Goal: Task Accomplishment & Management: Use online tool/utility

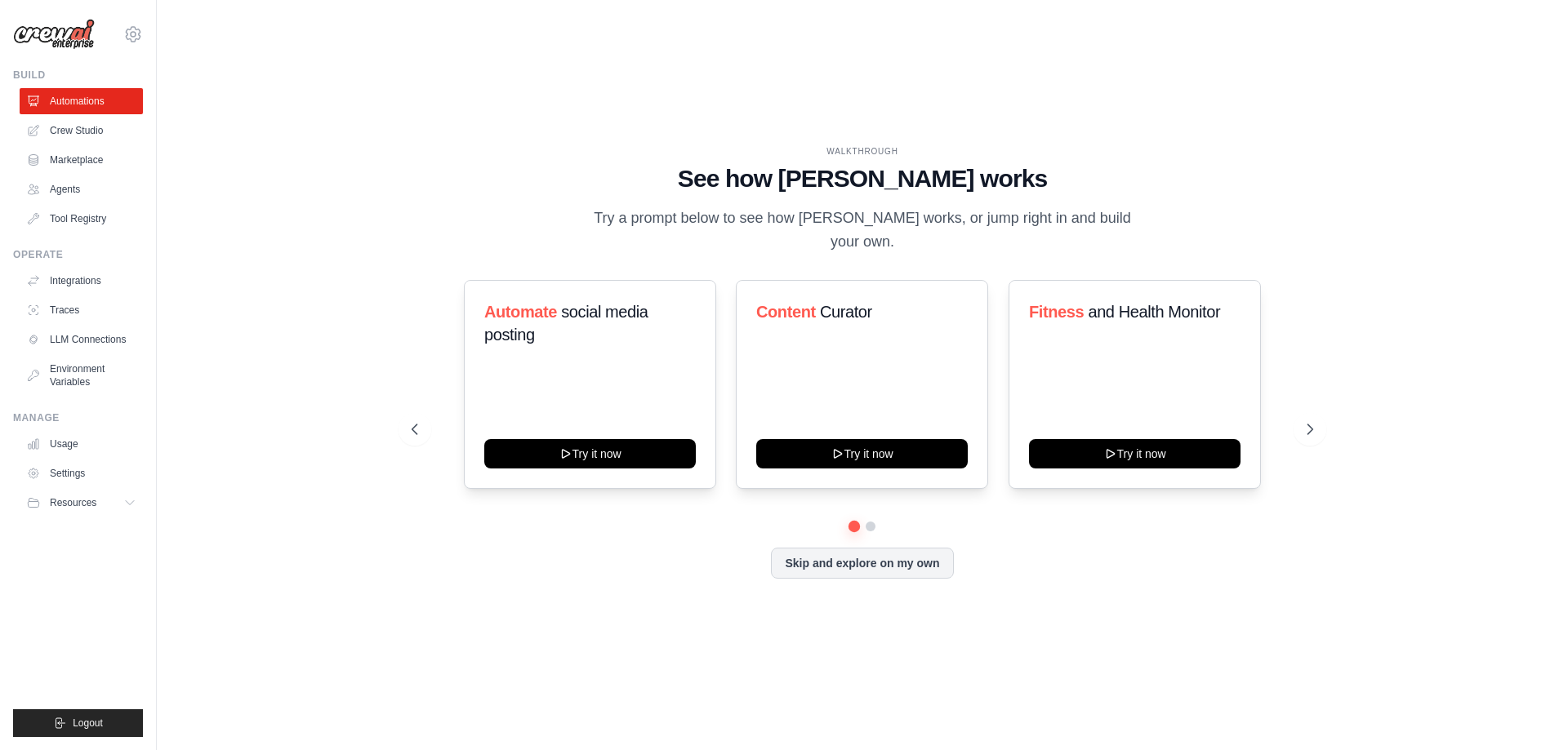
click at [126, 26] on div "grishan.samarskij@gmail.com Settings" at bounding box center [78, 26] width 130 height 52
click at [137, 31] on icon at bounding box center [133, 34] width 20 height 20
click at [95, 104] on link "Settings" at bounding box center [133, 110] width 143 height 29
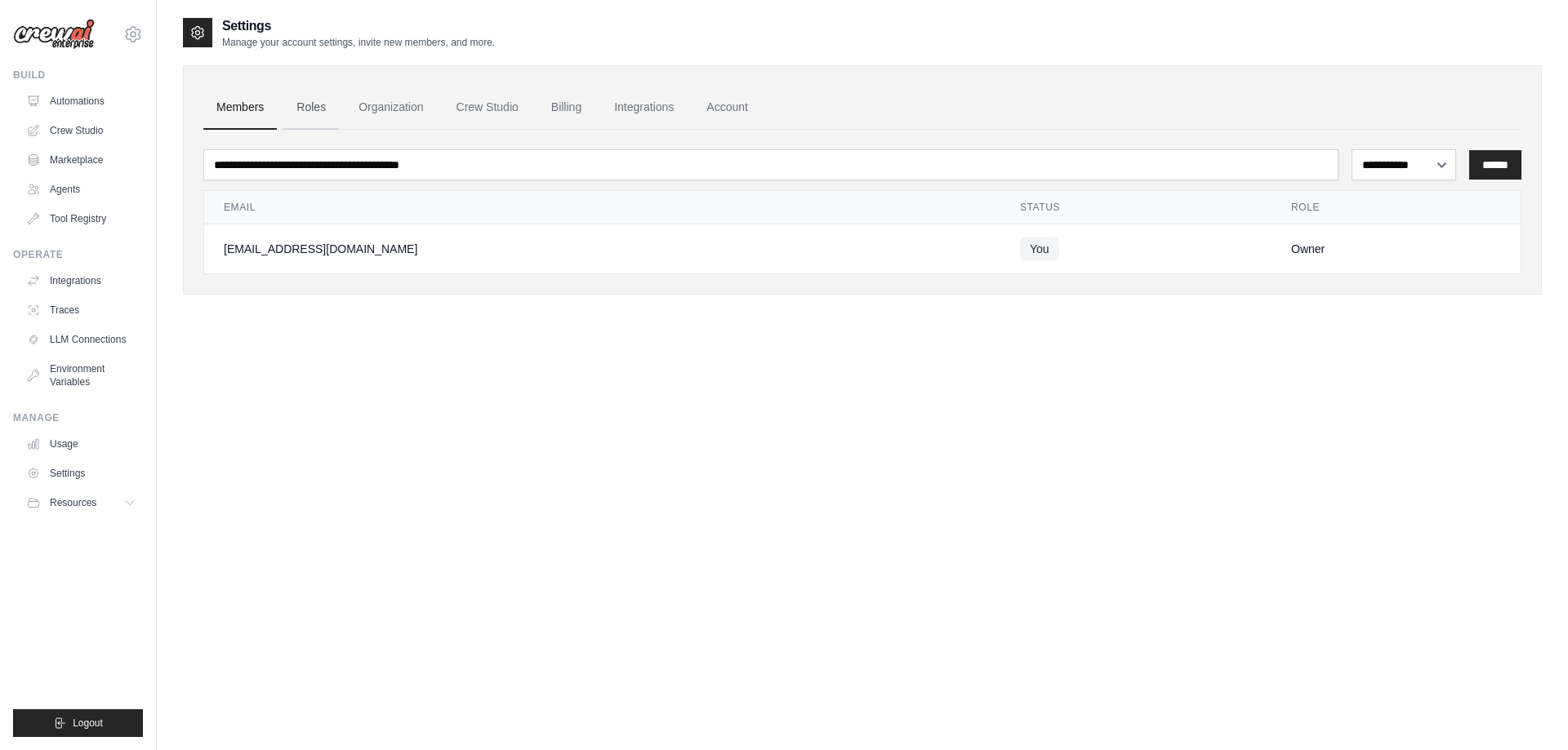
click at [313, 106] on link "Roles" at bounding box center [311, 108] width 55 height 44
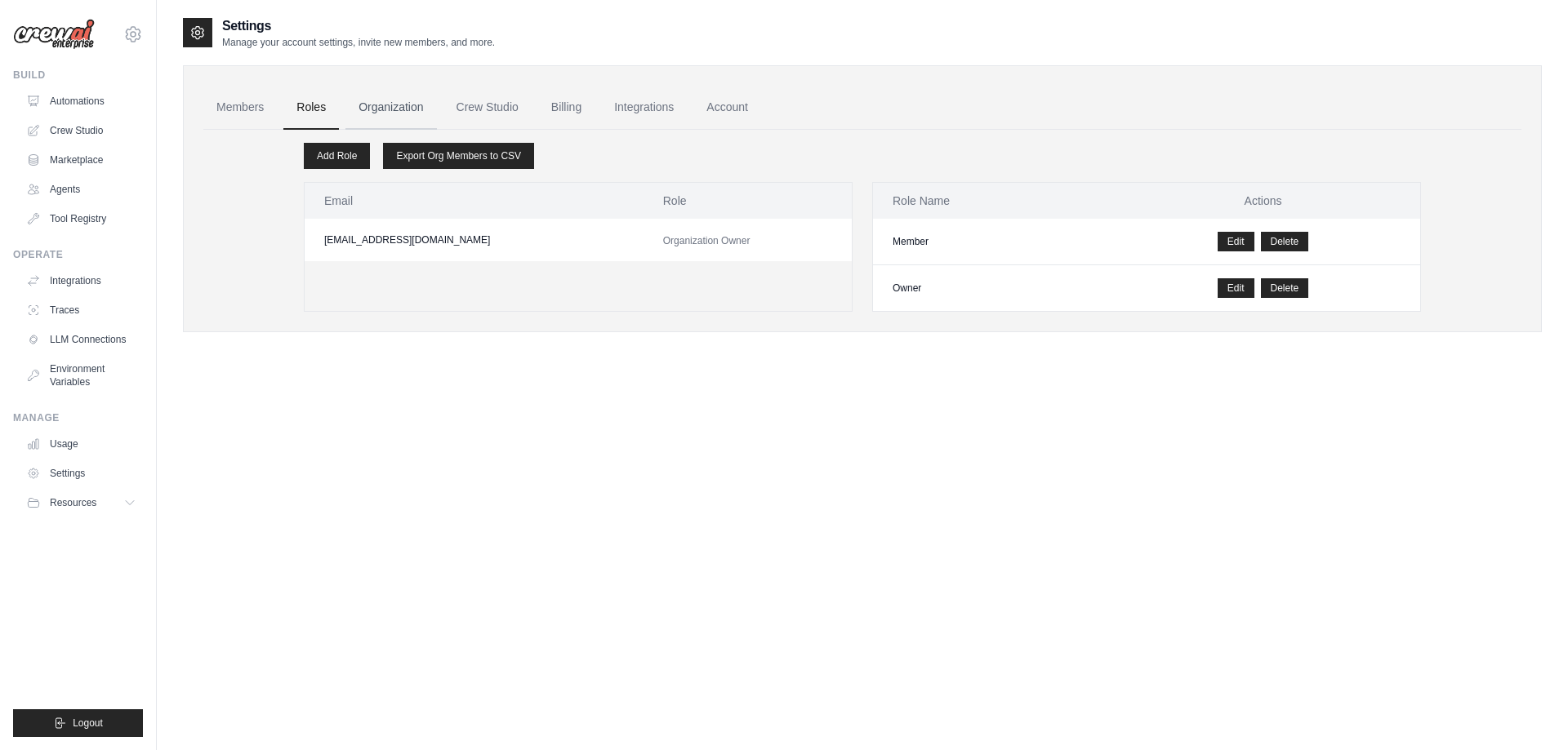
click at [387, 107] on link "Organization" at bounding box center [391, 108] width 90 height 44
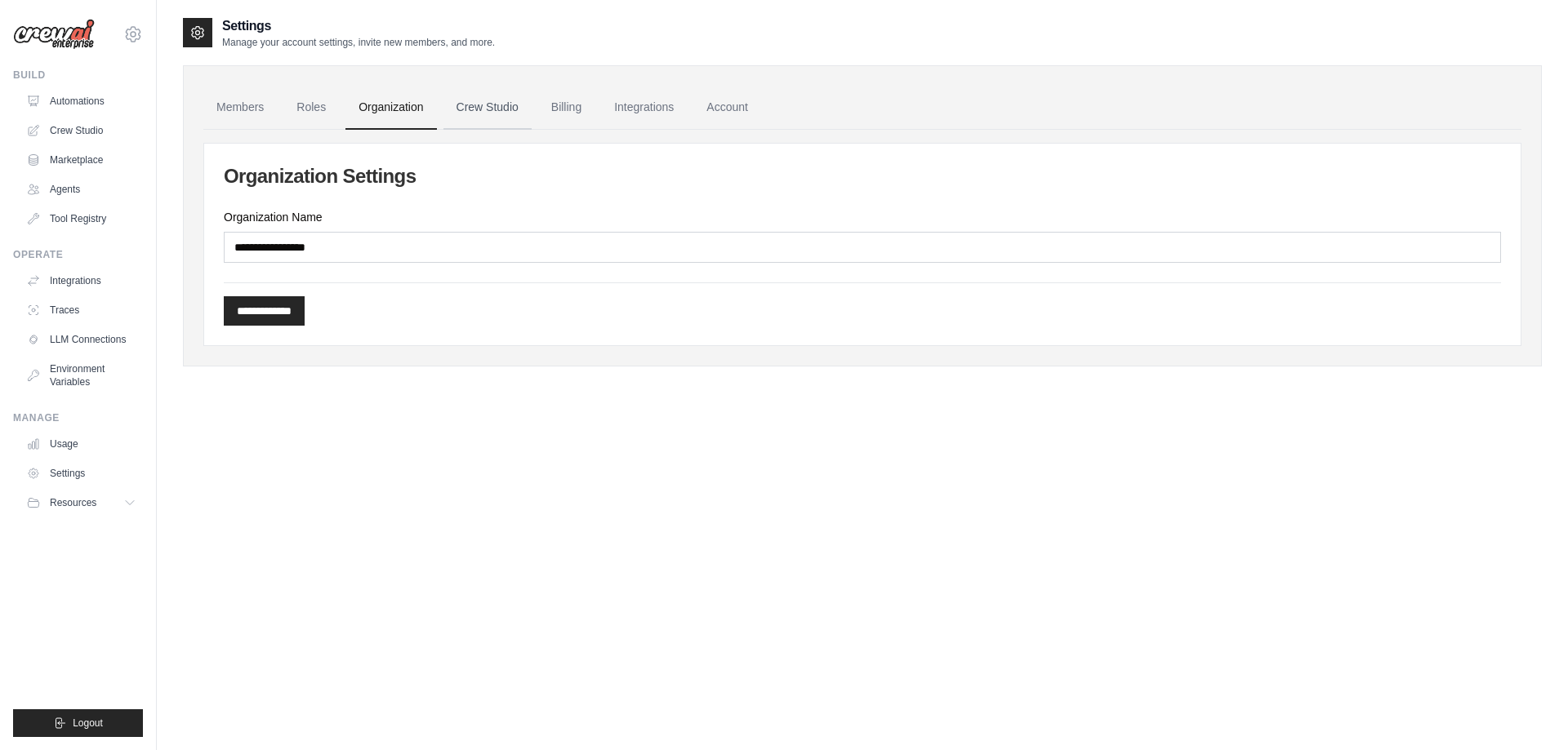
click at [506, 102] on link "Crew Studio" at bounding box center [487, 108] width 88 height 44
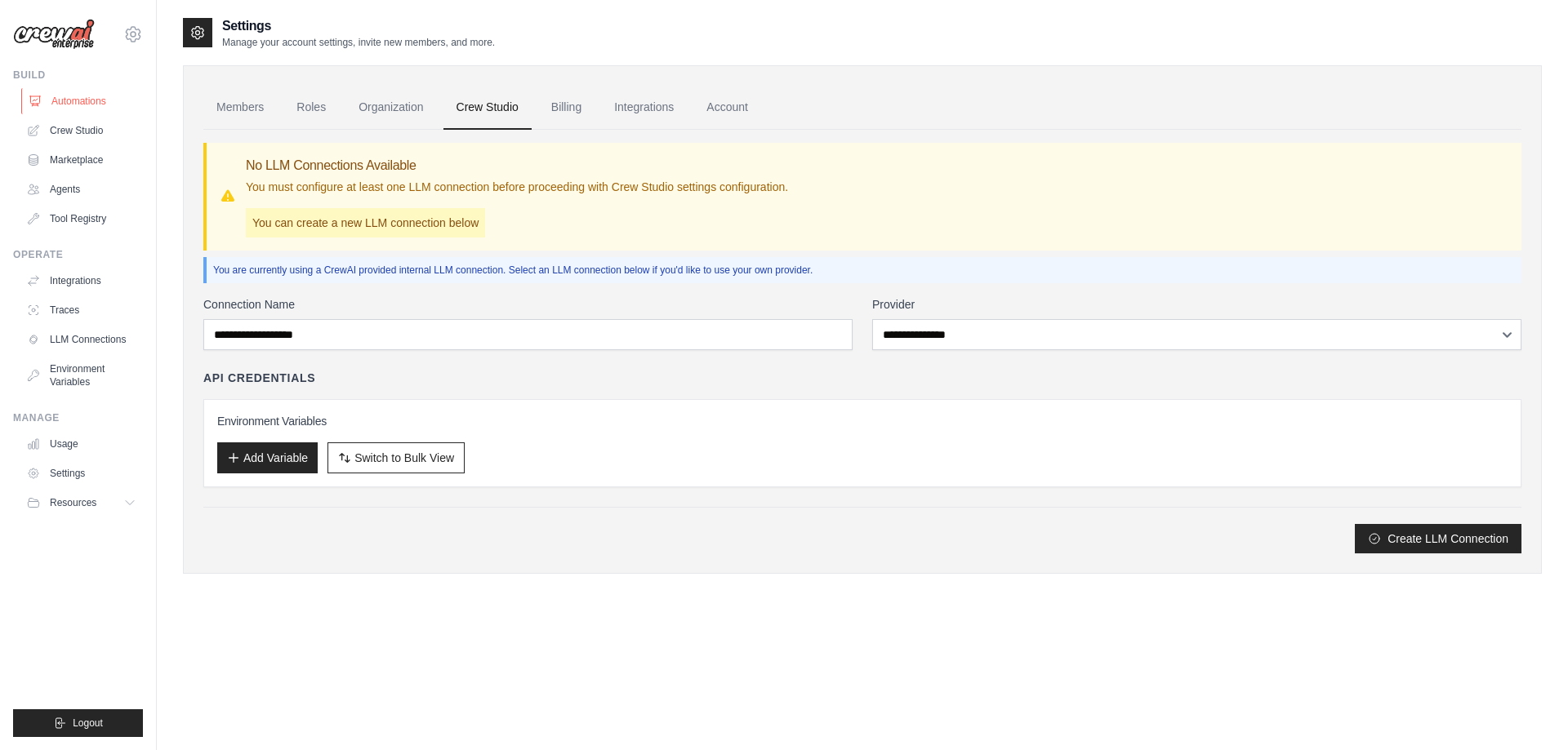
click at [66, 99] on link "Automations" at bounding box center [83, 101] width 124 height 26
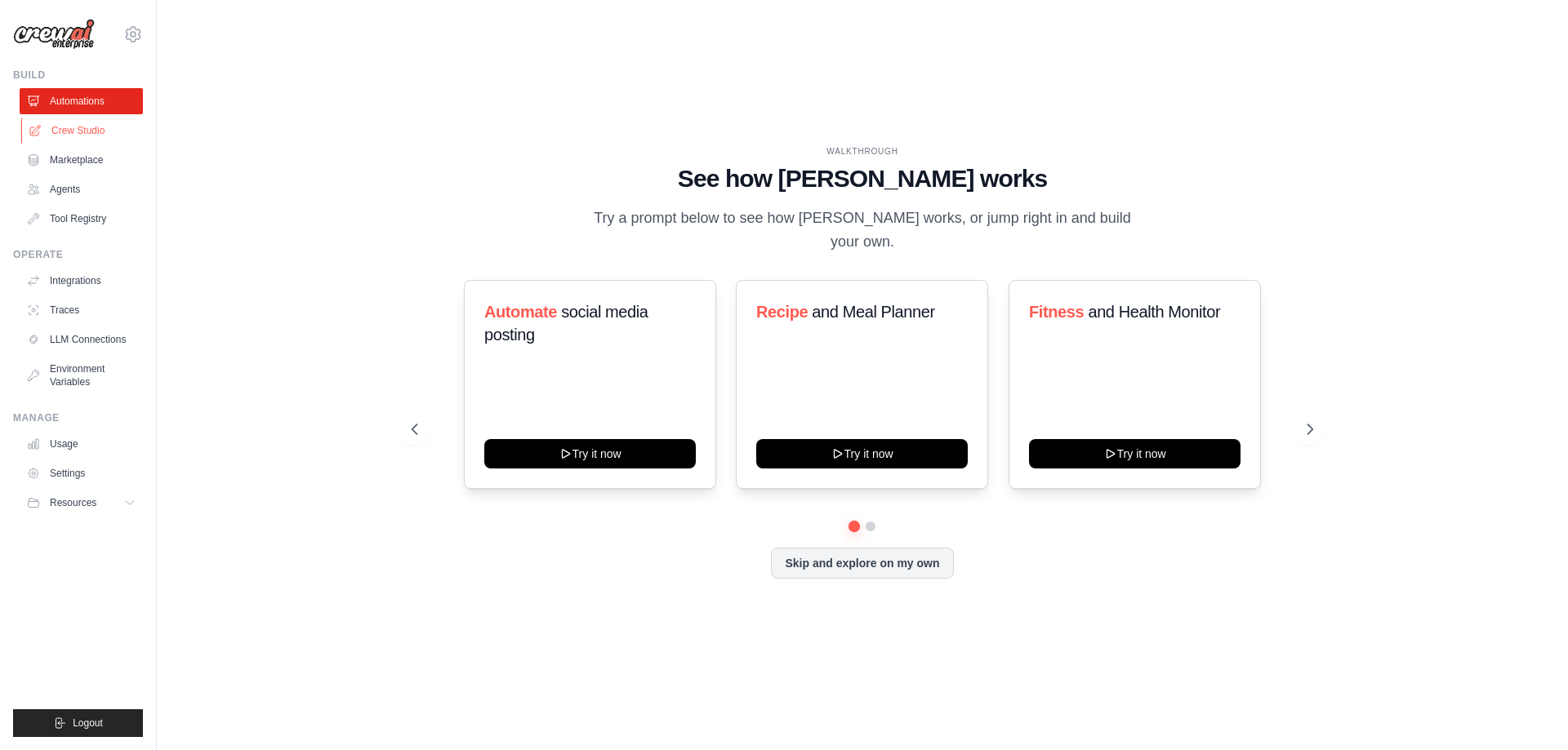
click at [93, 132] on link "Crew Studio" at bounding box center [83, 131] width 124 height 26
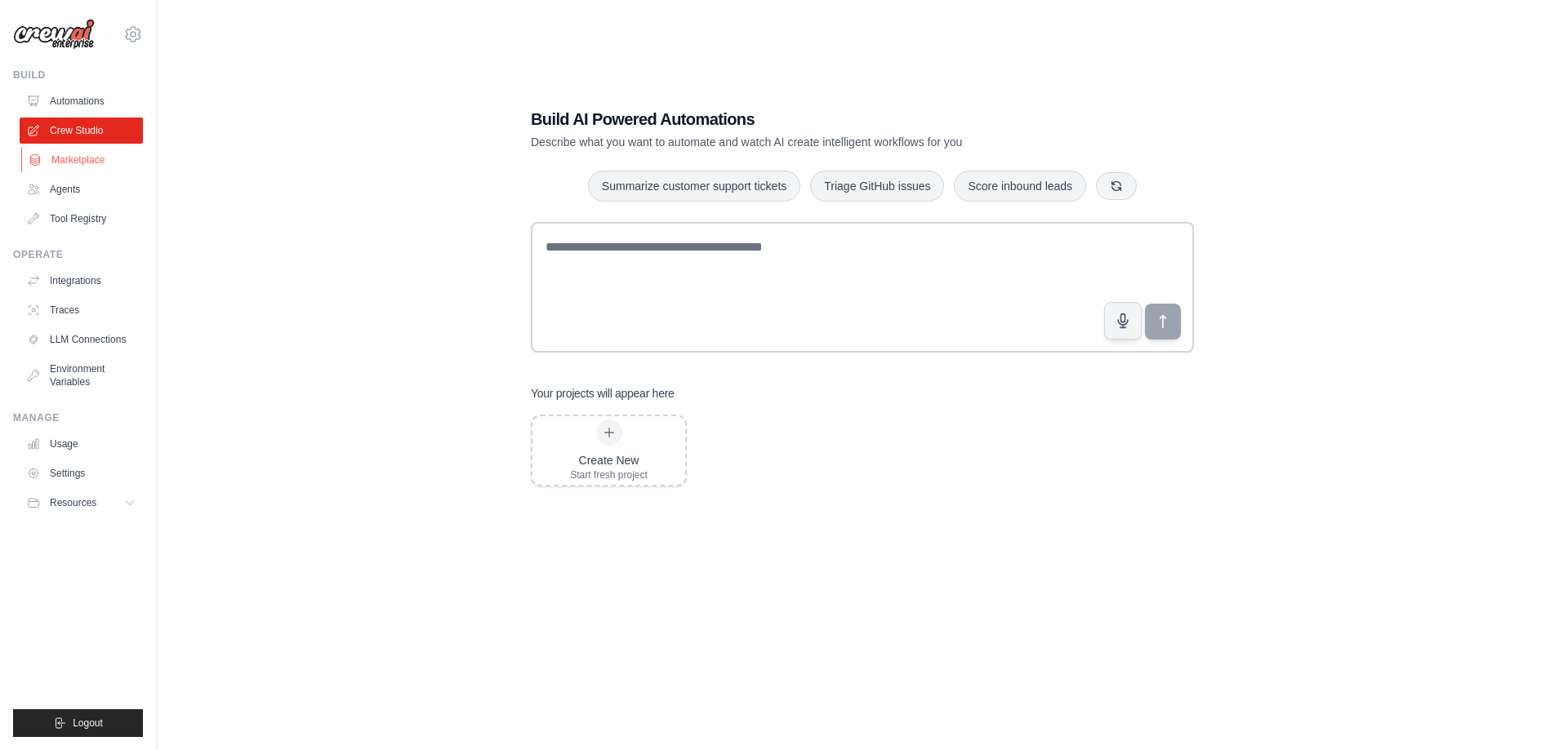
click at [77, 156] on link "Marketplace" at bounding box center [83, 160] width 124 height 26
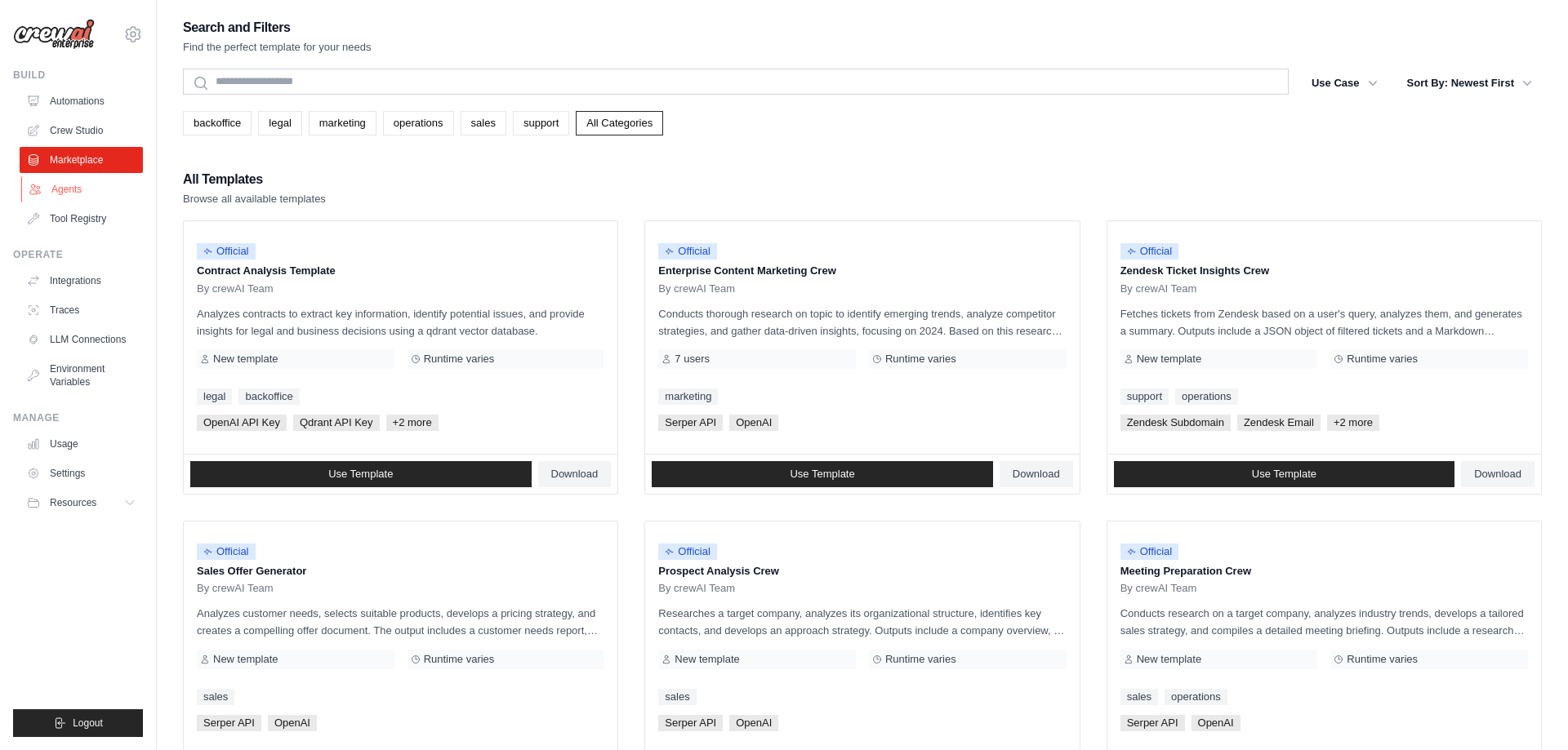
click at [48, 189] on link "Agents" at bounding box center [83, 189] width 124 height 26
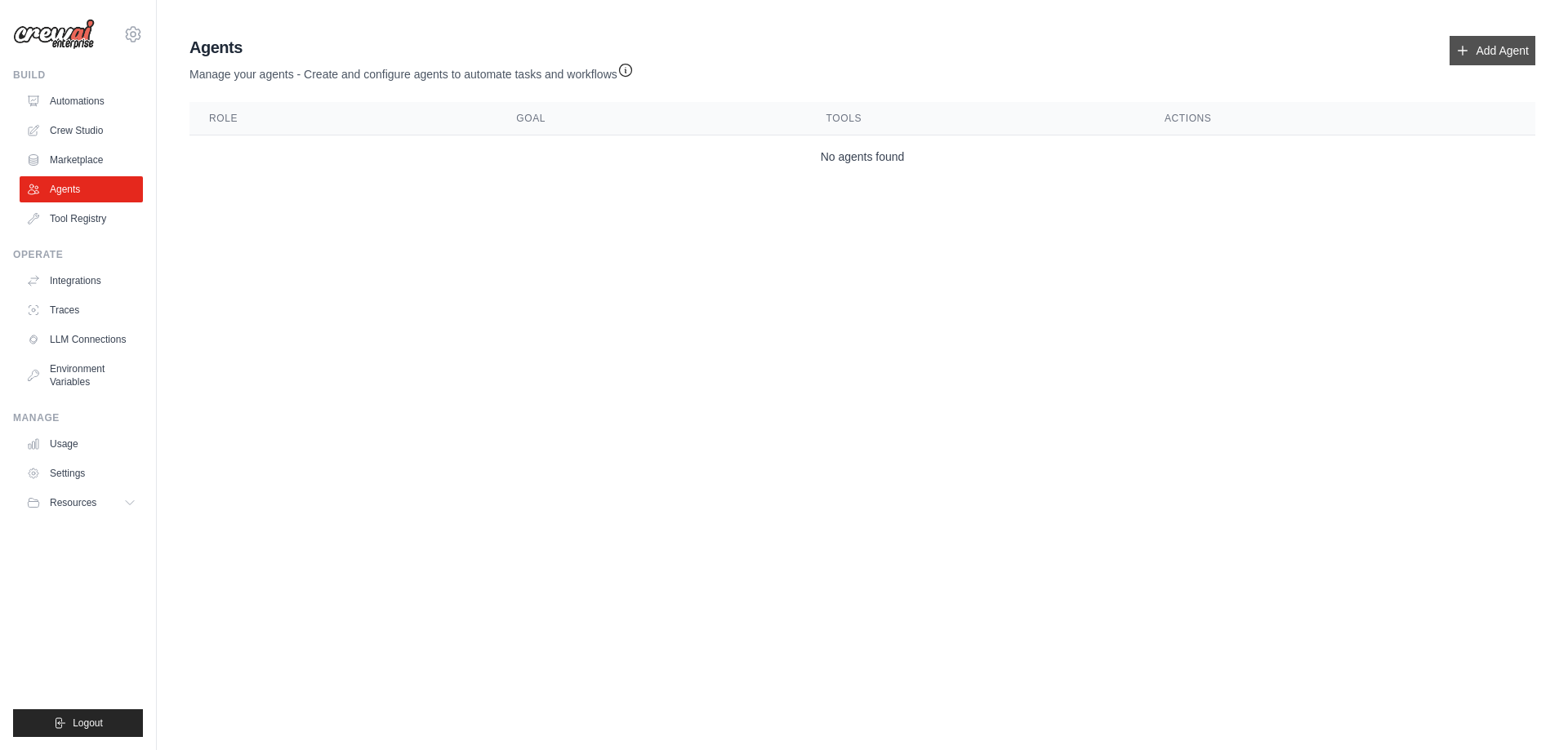
click at [1489, 47] on link "Add Agent" at bounding box center [1493, 50] width 85 height 29
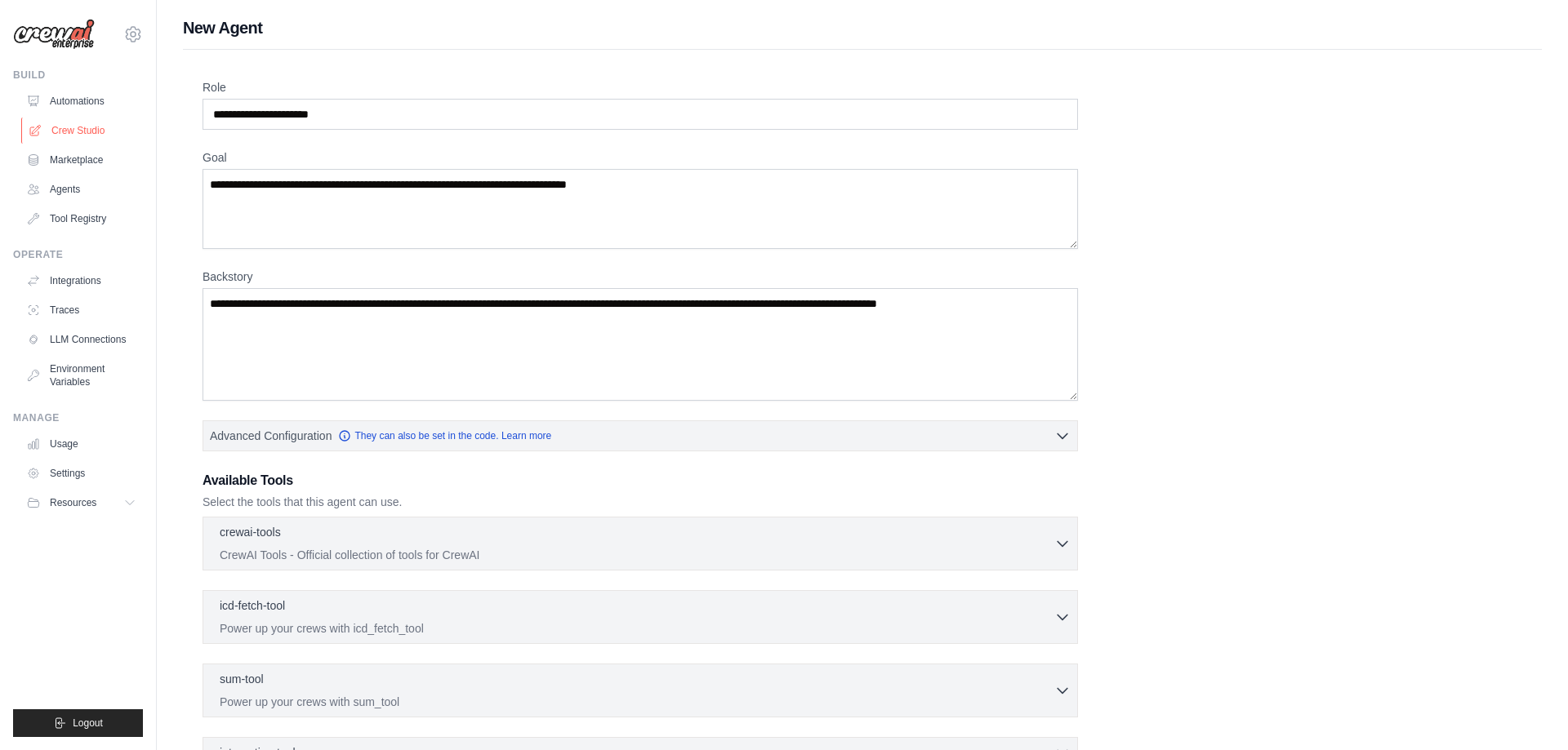
click at [86, 131] on link "Crew Studio" at bounding box center [83, 131] width 124 height 26
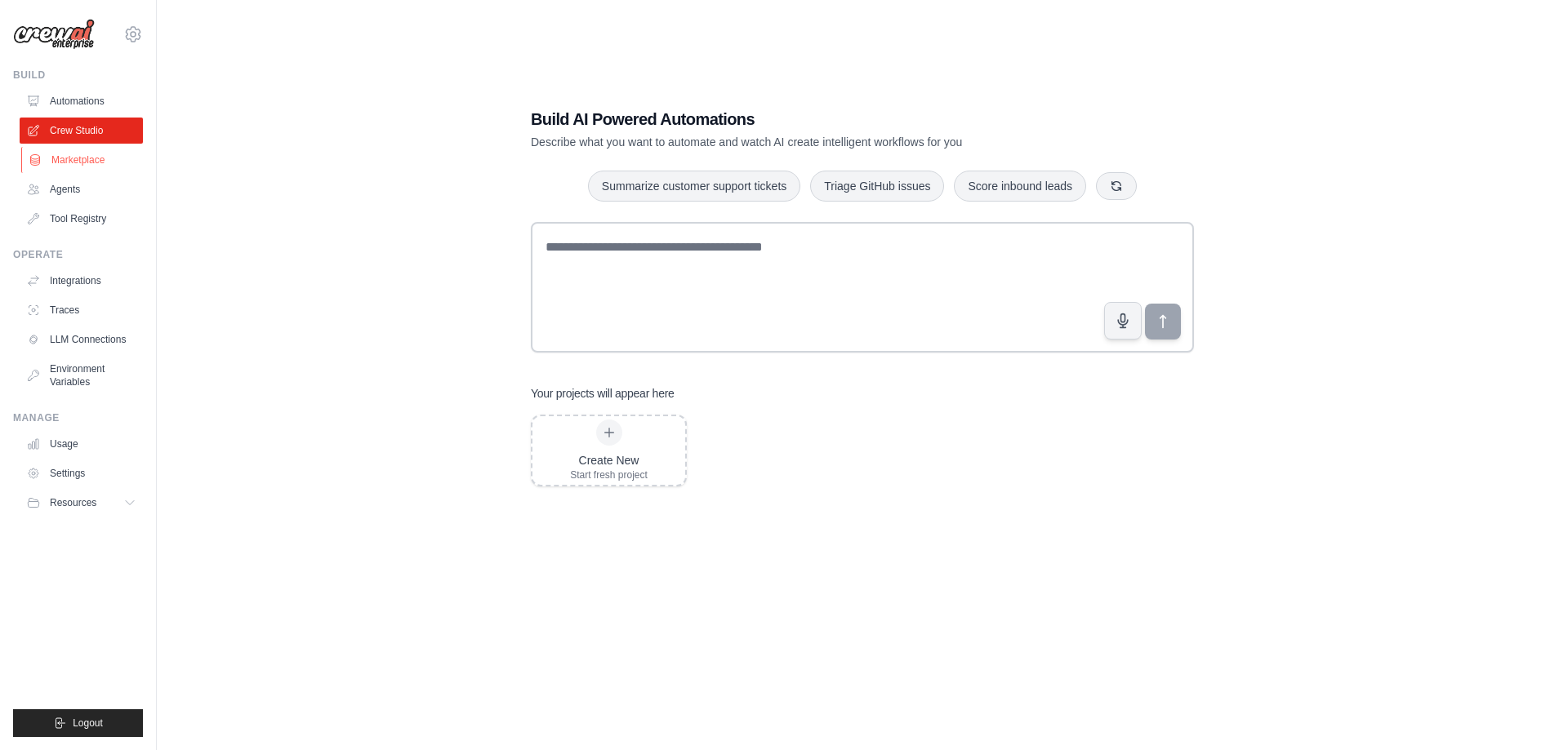
click at [44, 148] on link "Marketplace" at bounding box center [83, 160] width 124 height 26
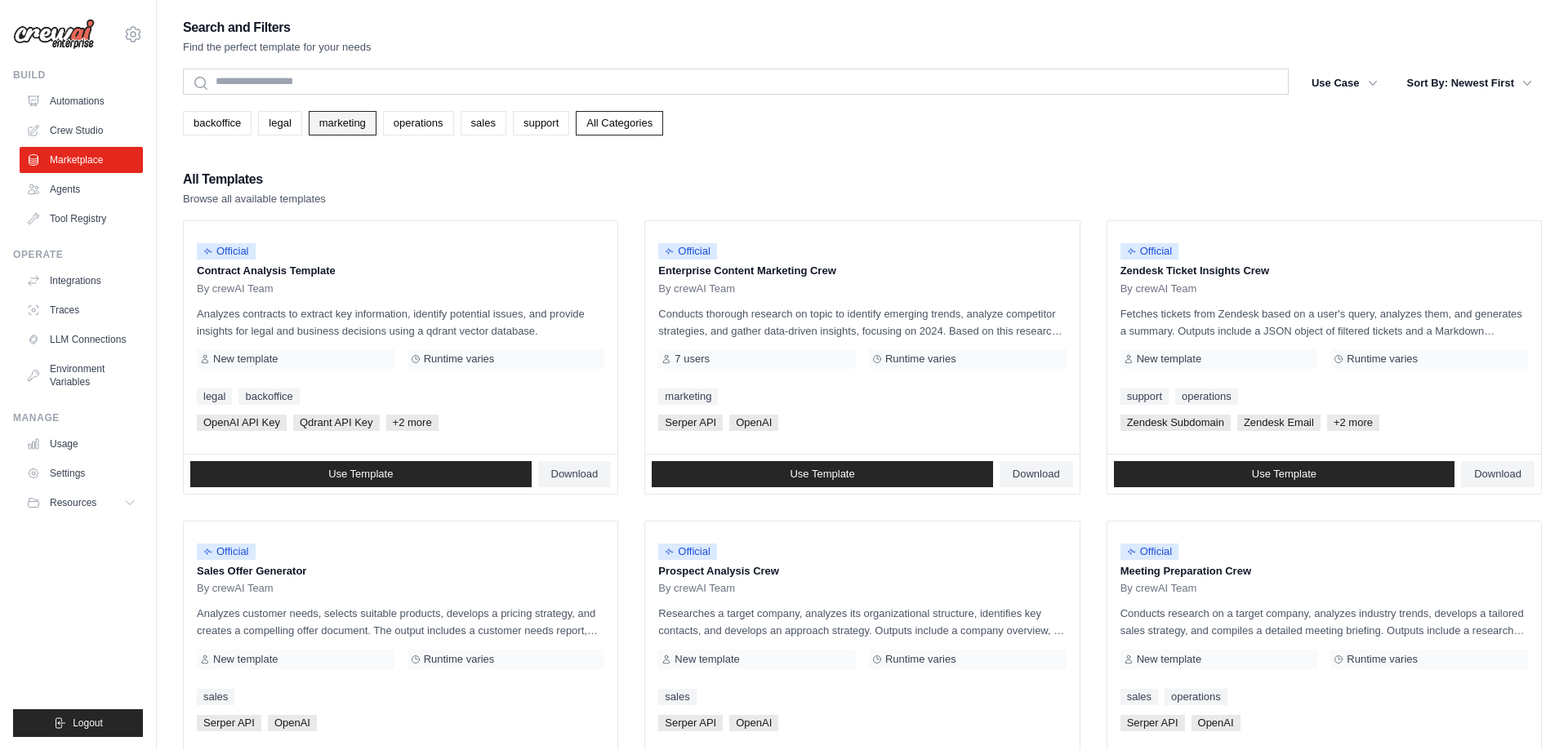
click at [349, 124] on link "marketing" at bounding box center [342, 123] width 67 height 25
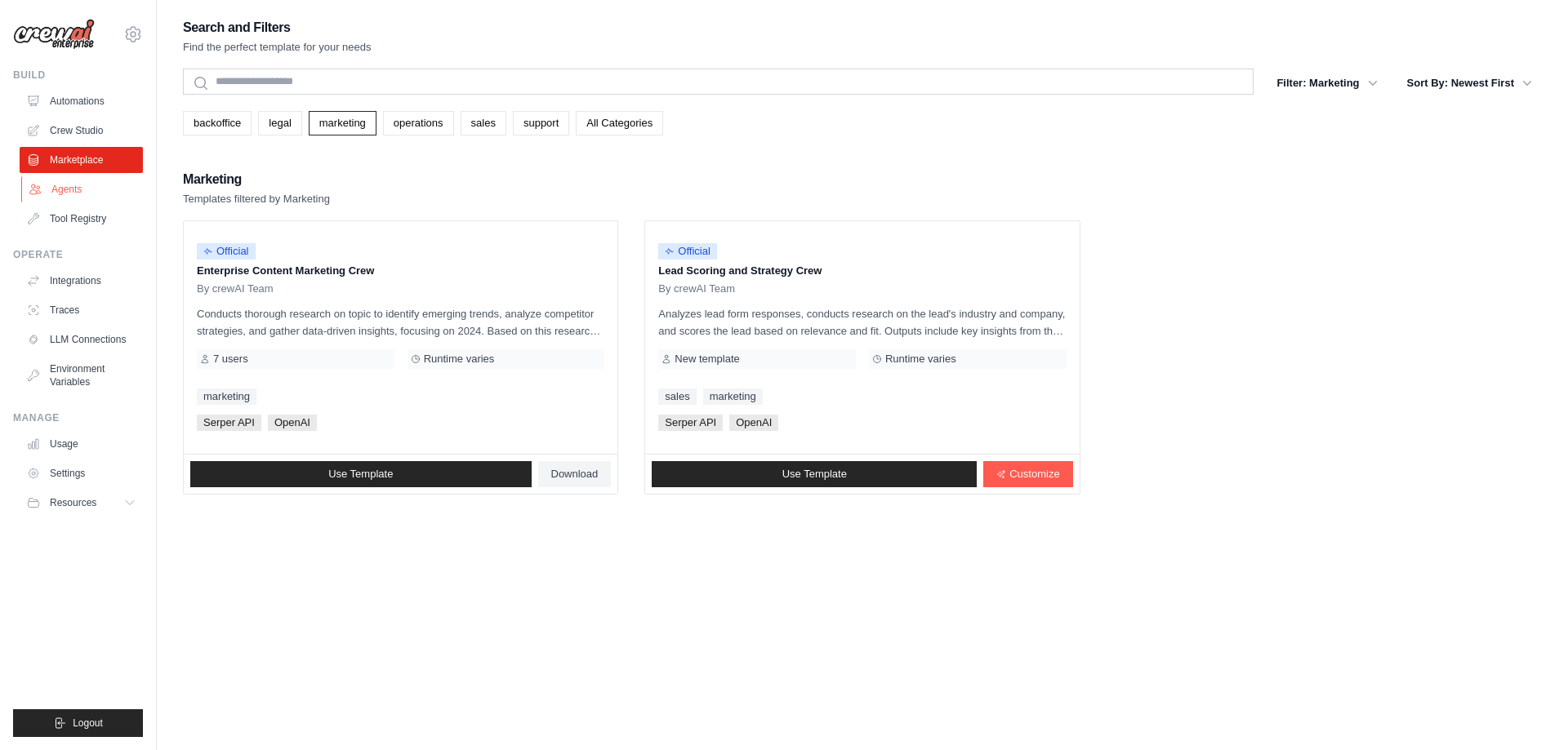
click at [67, 192] on link "Agents" at bounding box center [83, 189] width 124 height 26
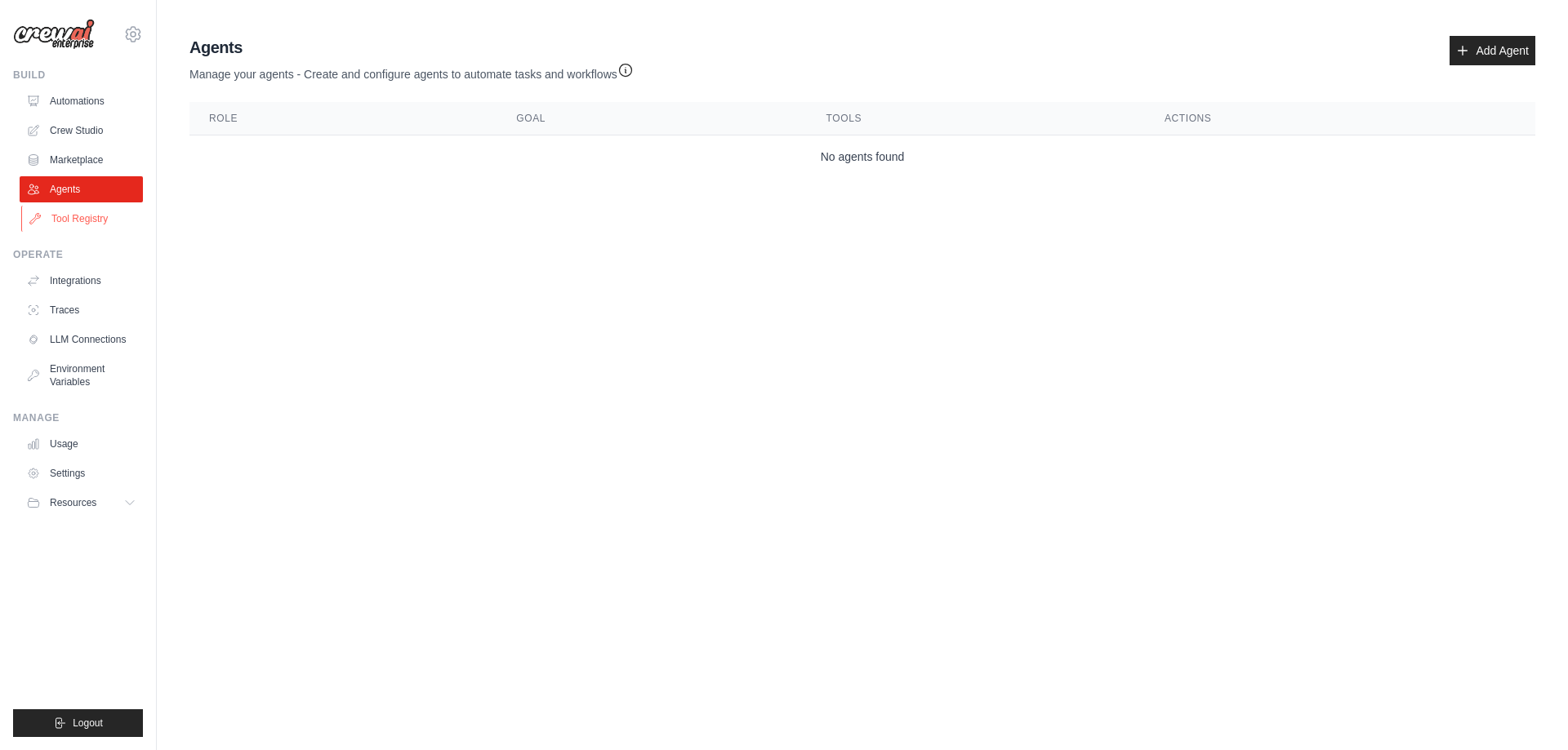
click at [79, 224] on link "Tool Registry" at bounding box center [83, 218] width 124 height 26
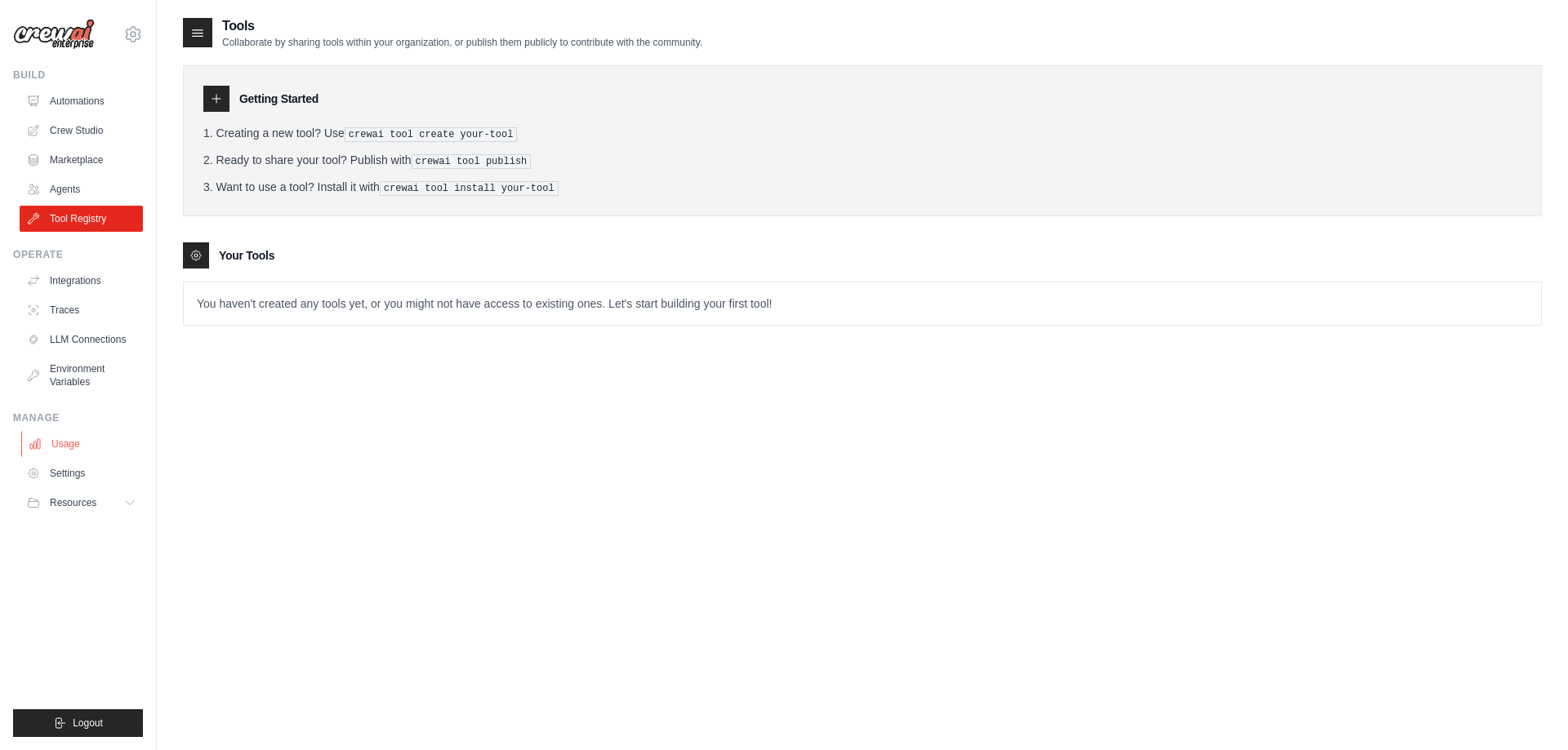
click at [61, 445] on link "Usage" at bounding box center [83, 444] width 124 height 26
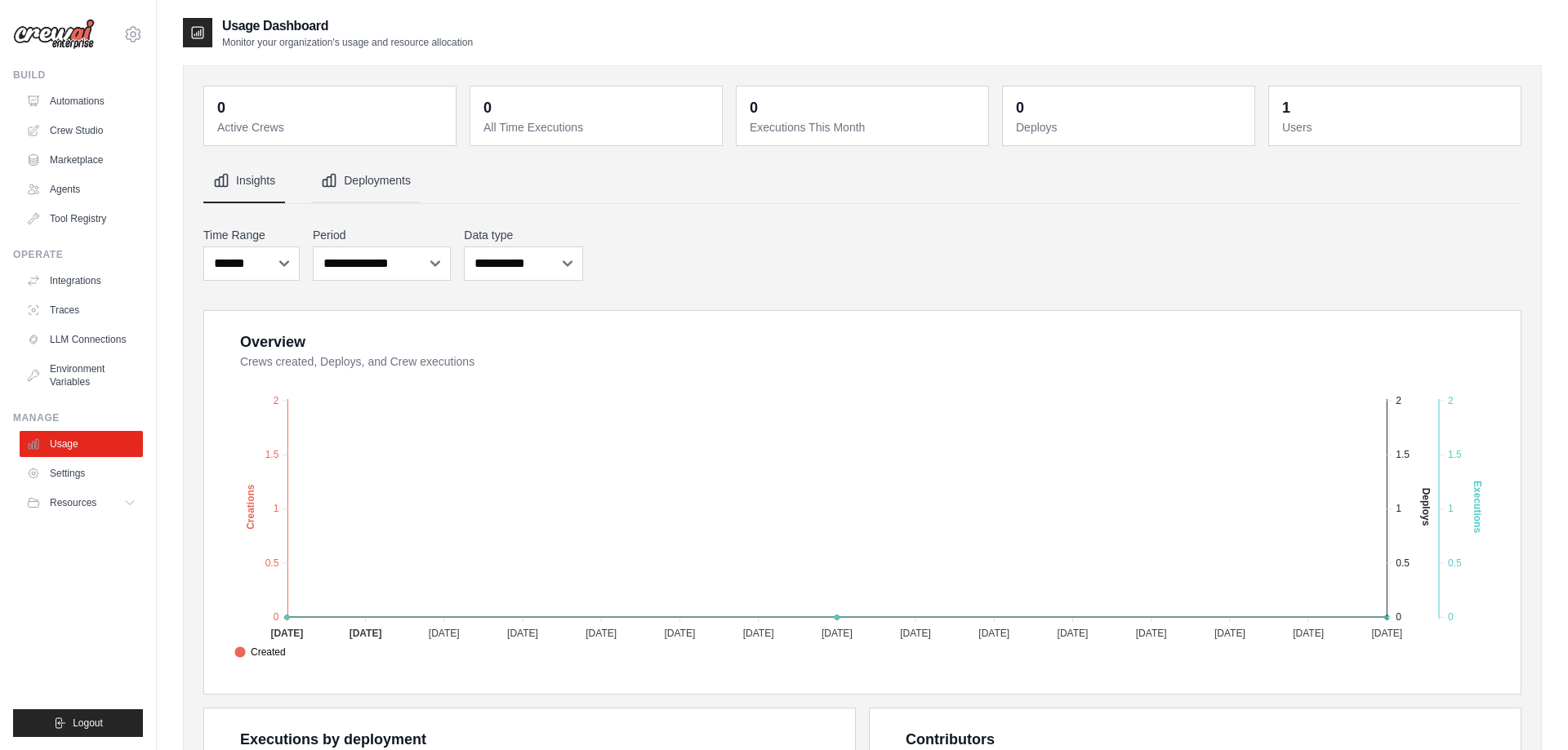
click at [357, 181] on button "Deployments" at bounding box center [366, 182] width 109 height 44
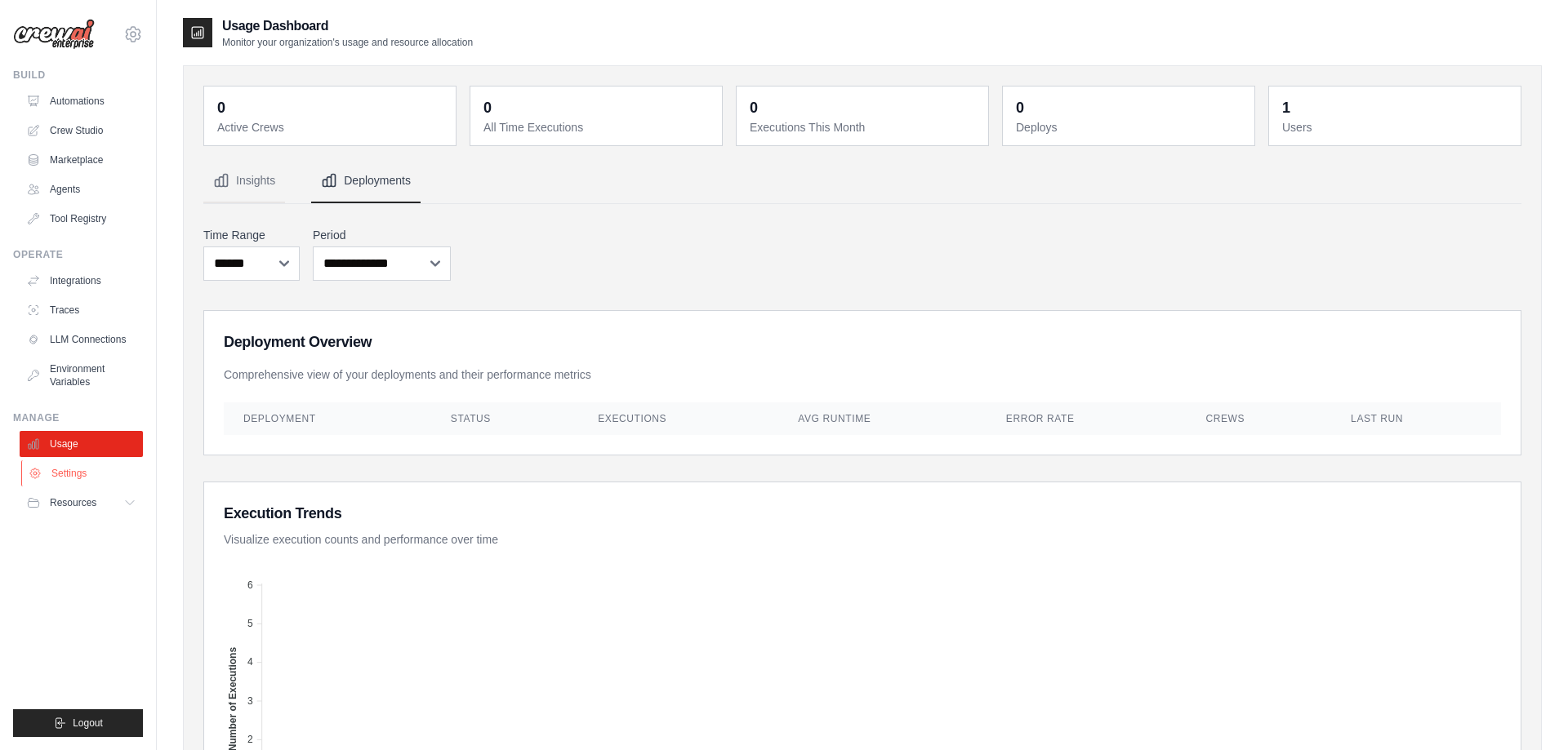
click at [65, 475] on link "Settings" at bounding box center [83, 474] width 124 height 26
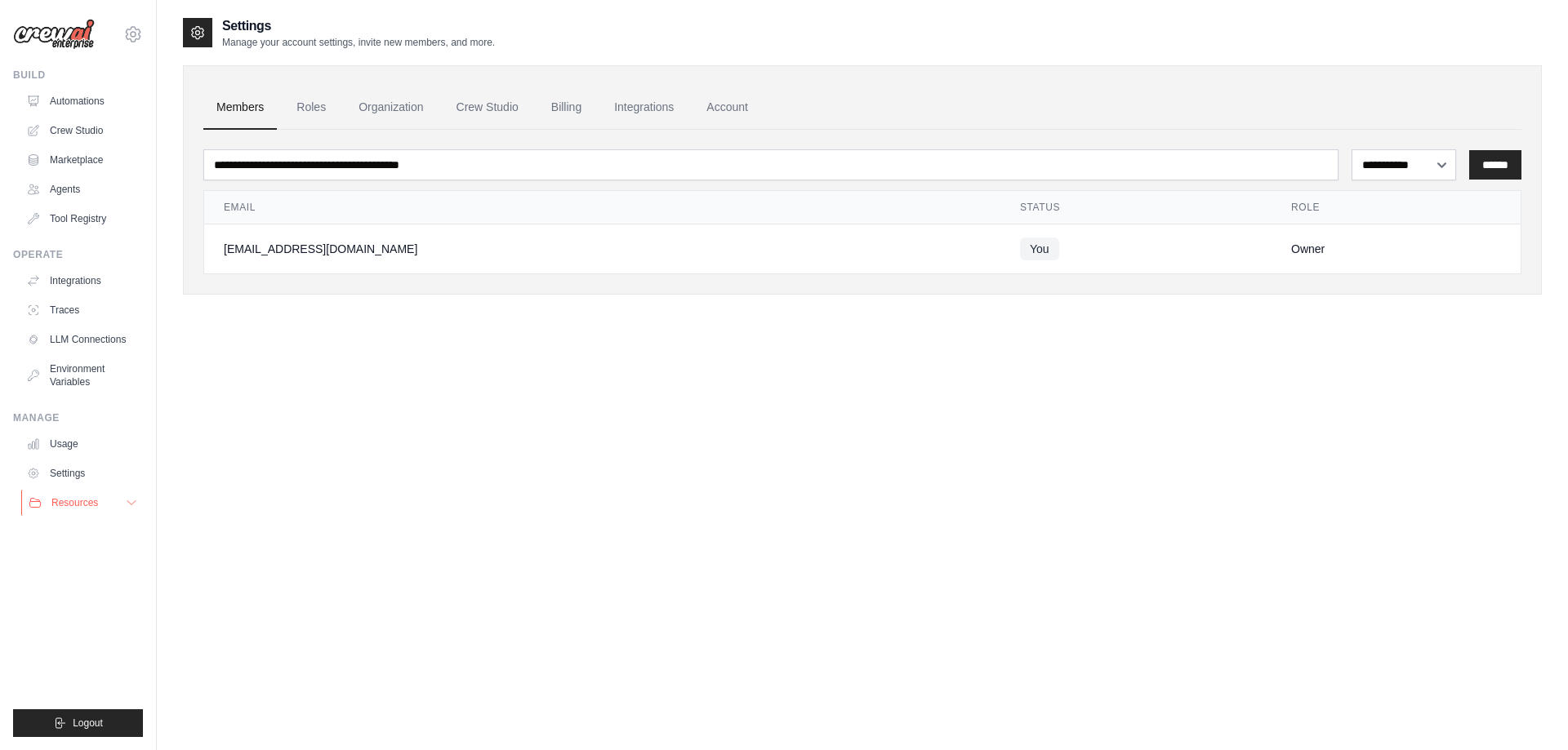
click at [65, 495] on button "Resources" at bounding box center [83, 503] width 124 height 26
click at [77, 107] on link "Automations" at bounding box center [83, 101] width 124 height 26
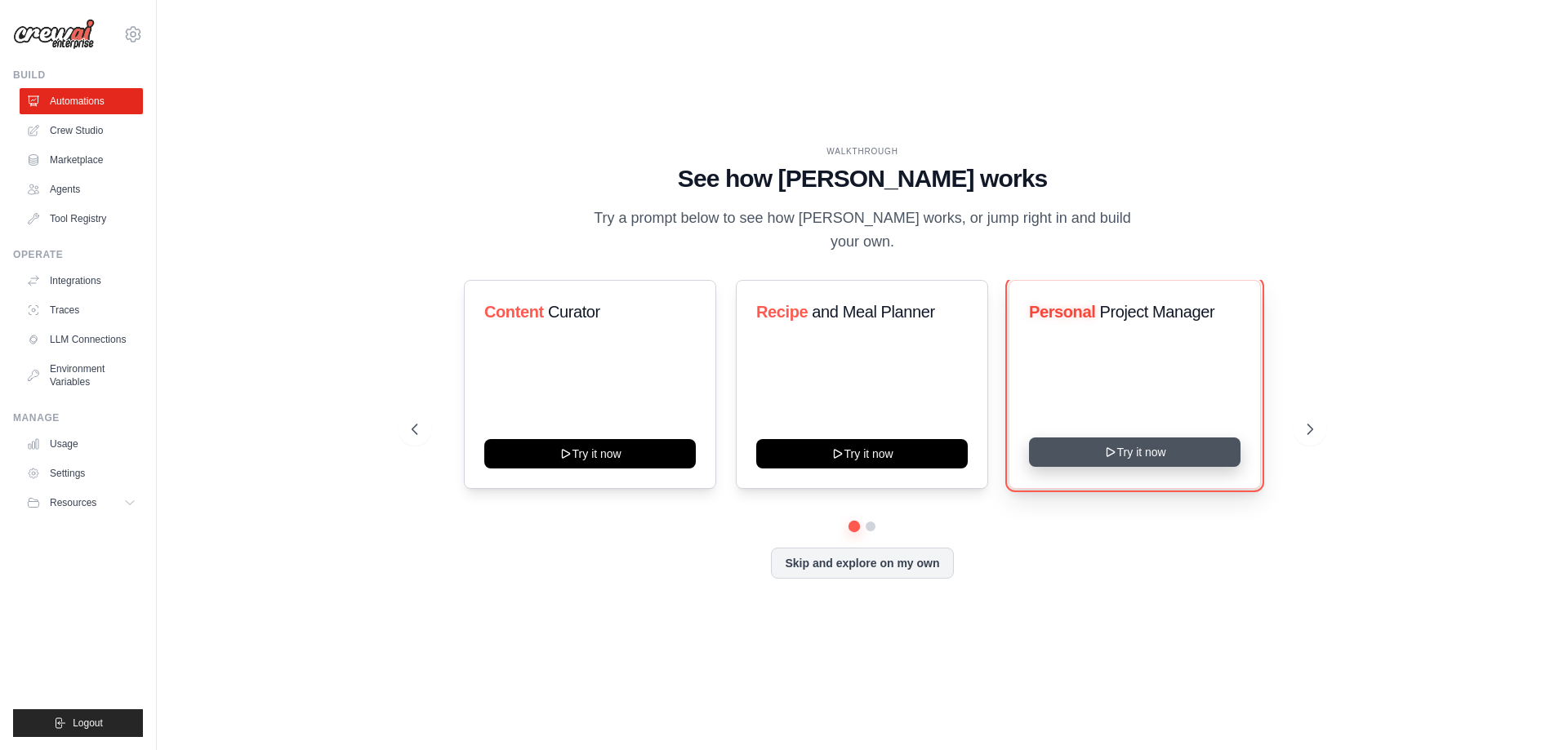
click at [1163, 449] on button "Try it now" at bounding box center [1135, 452] width 212 height 29
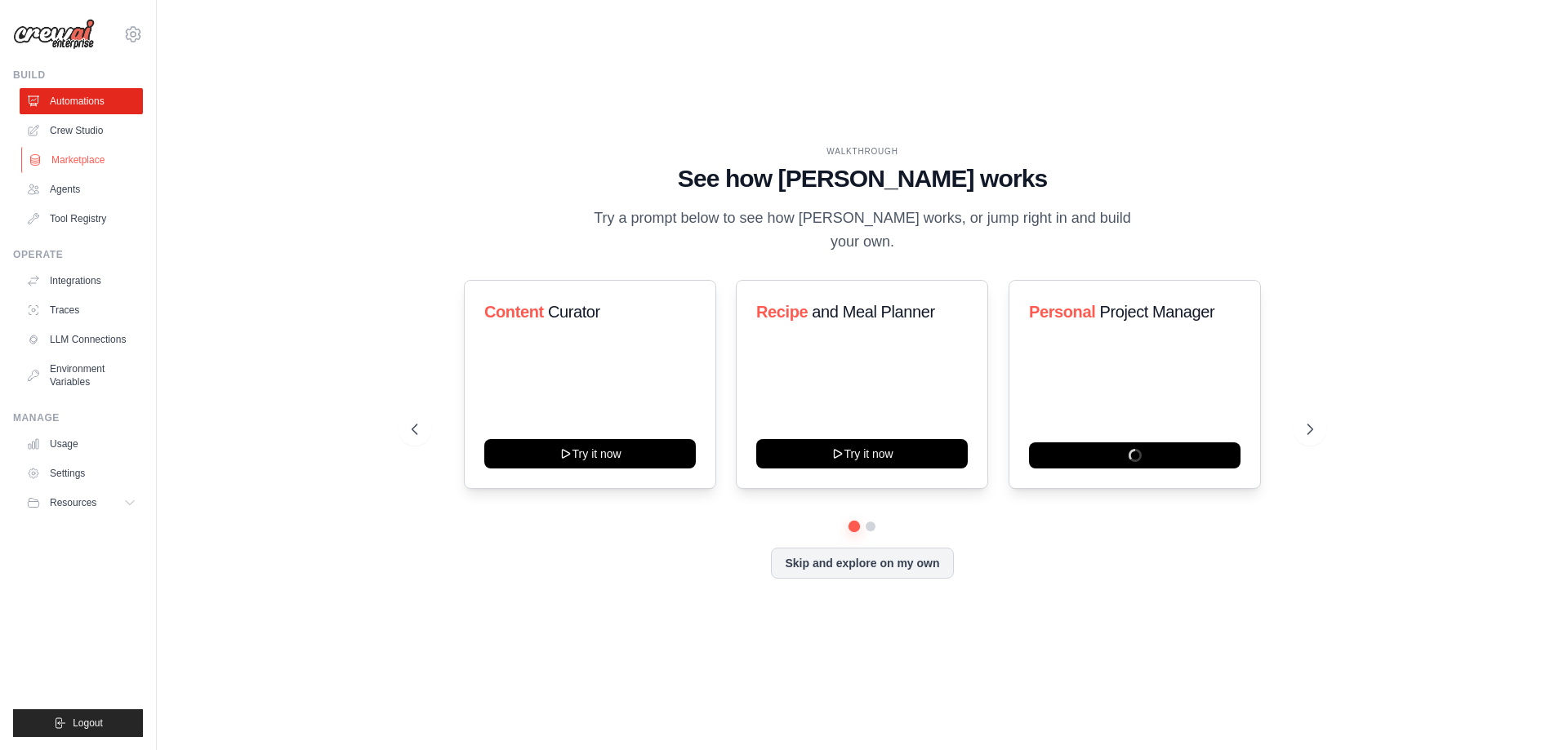
click at [88, 156] on link "Marketplace" at bounding box center [83, 160] width 124 height 26
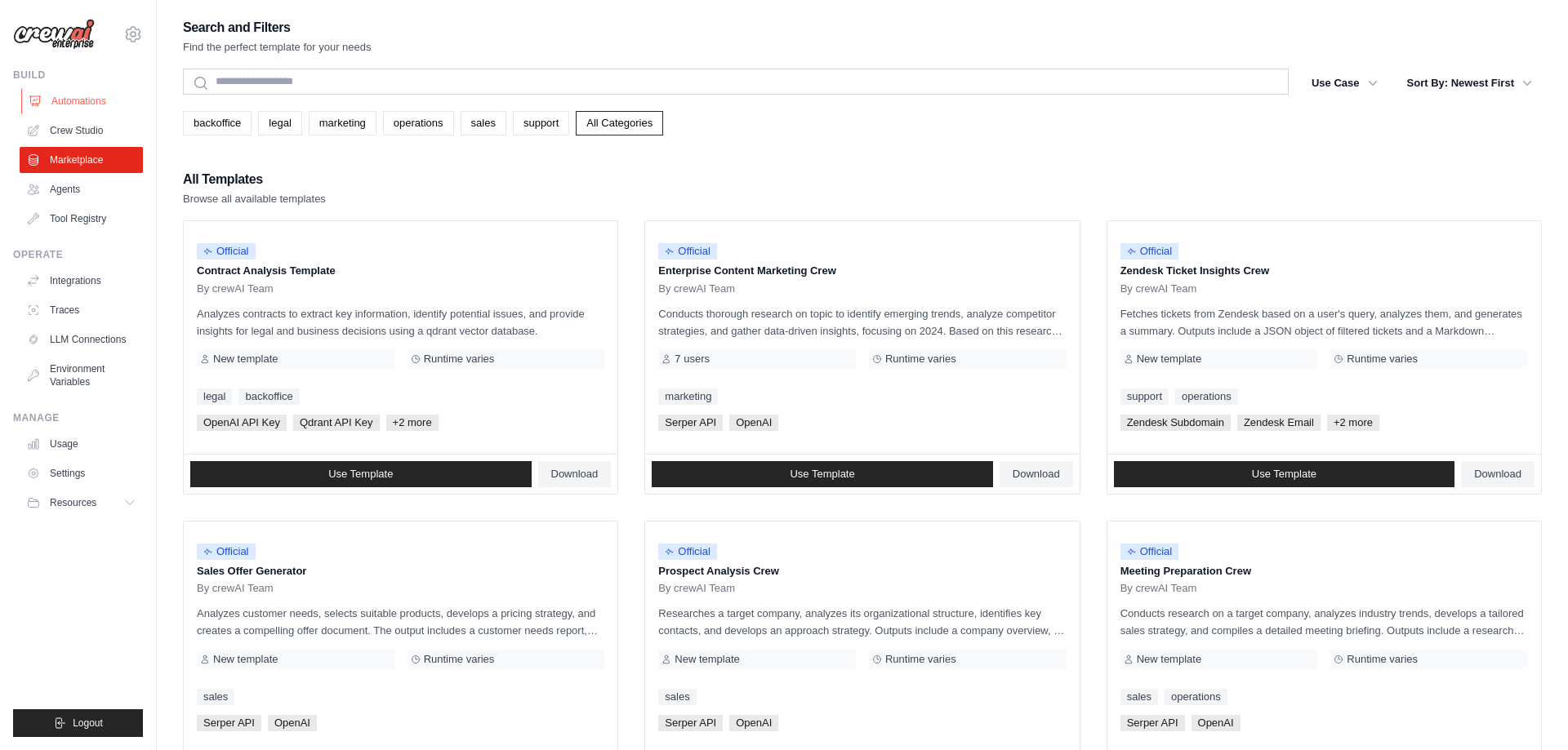
click at [57, 99] on link "Automations" at bounding box center [83, 101] width 124 height 26
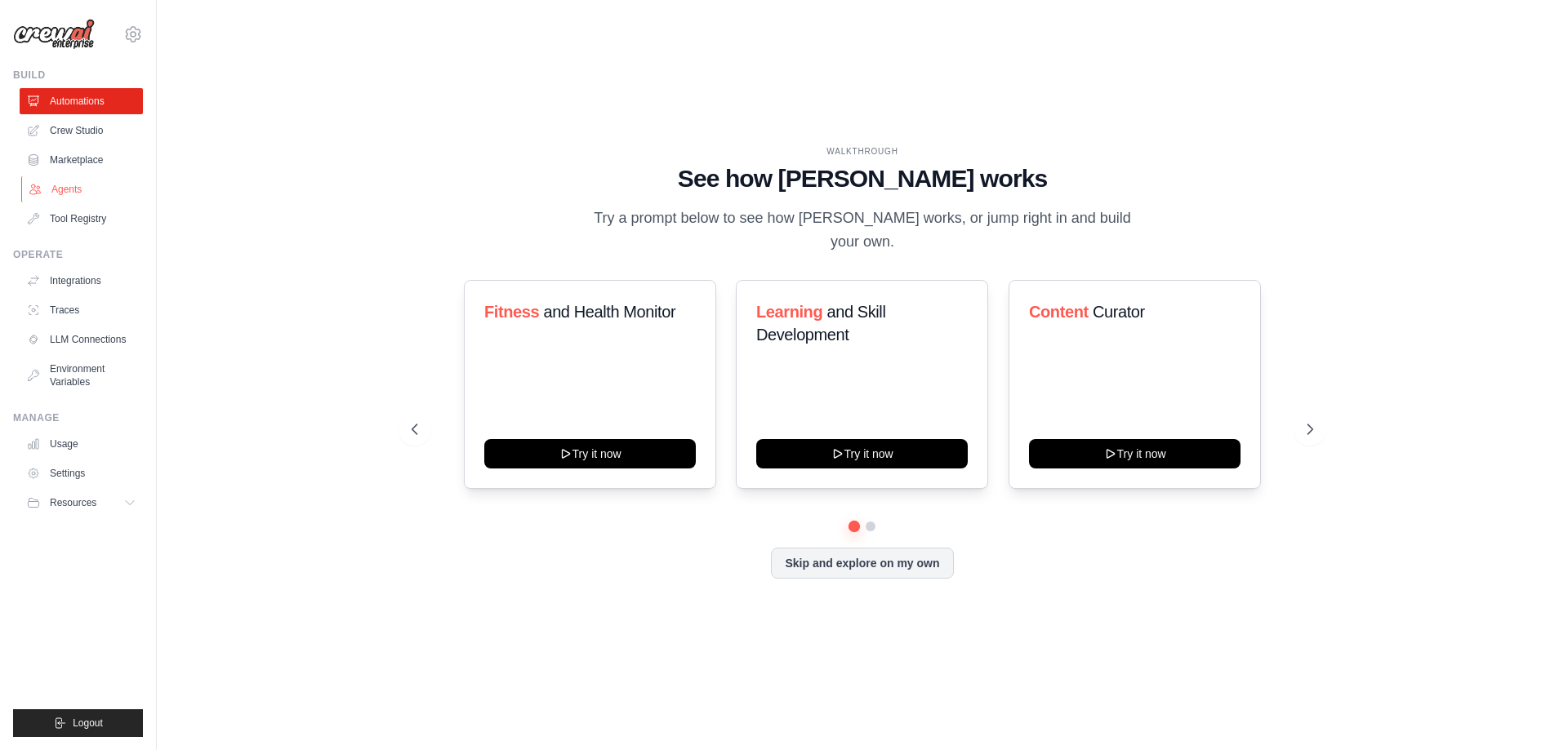
click at [67, 188] on link "Agents" at bounding box center [83, 189] width 124 height 26
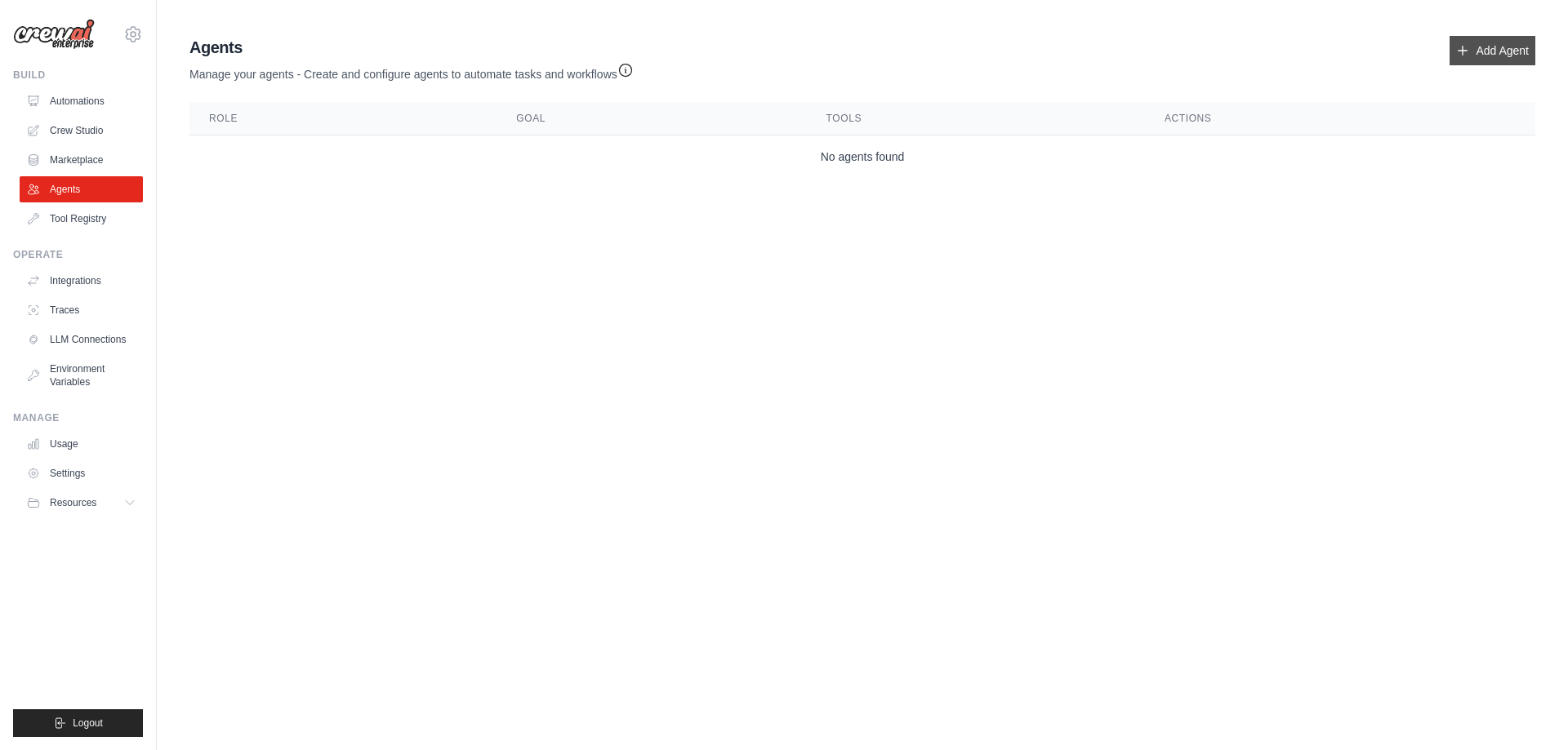
click at [1511, 42] on link "Add Agent" at bounding box center [1493, 50] width 85 height 29
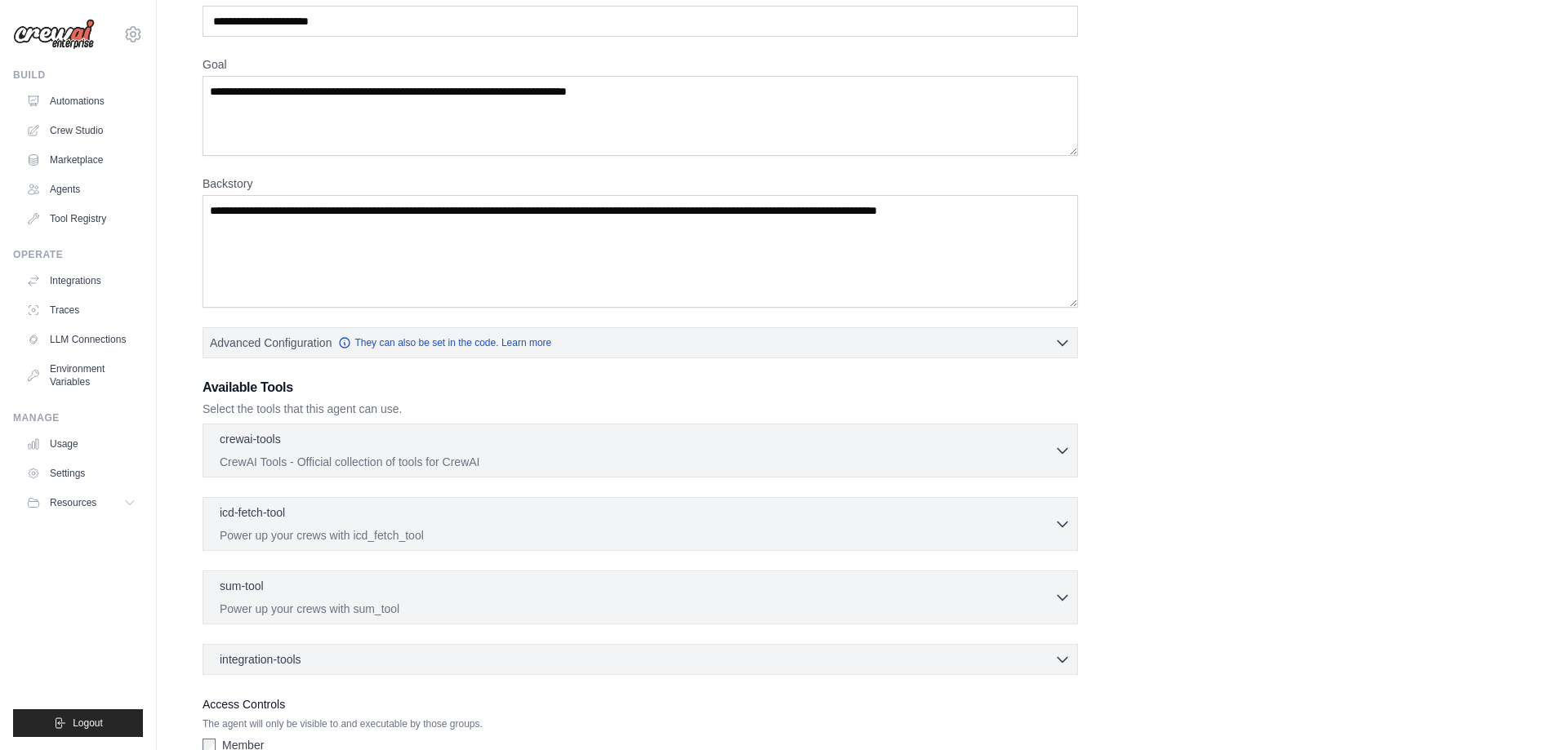
scroll to position [186, 0]
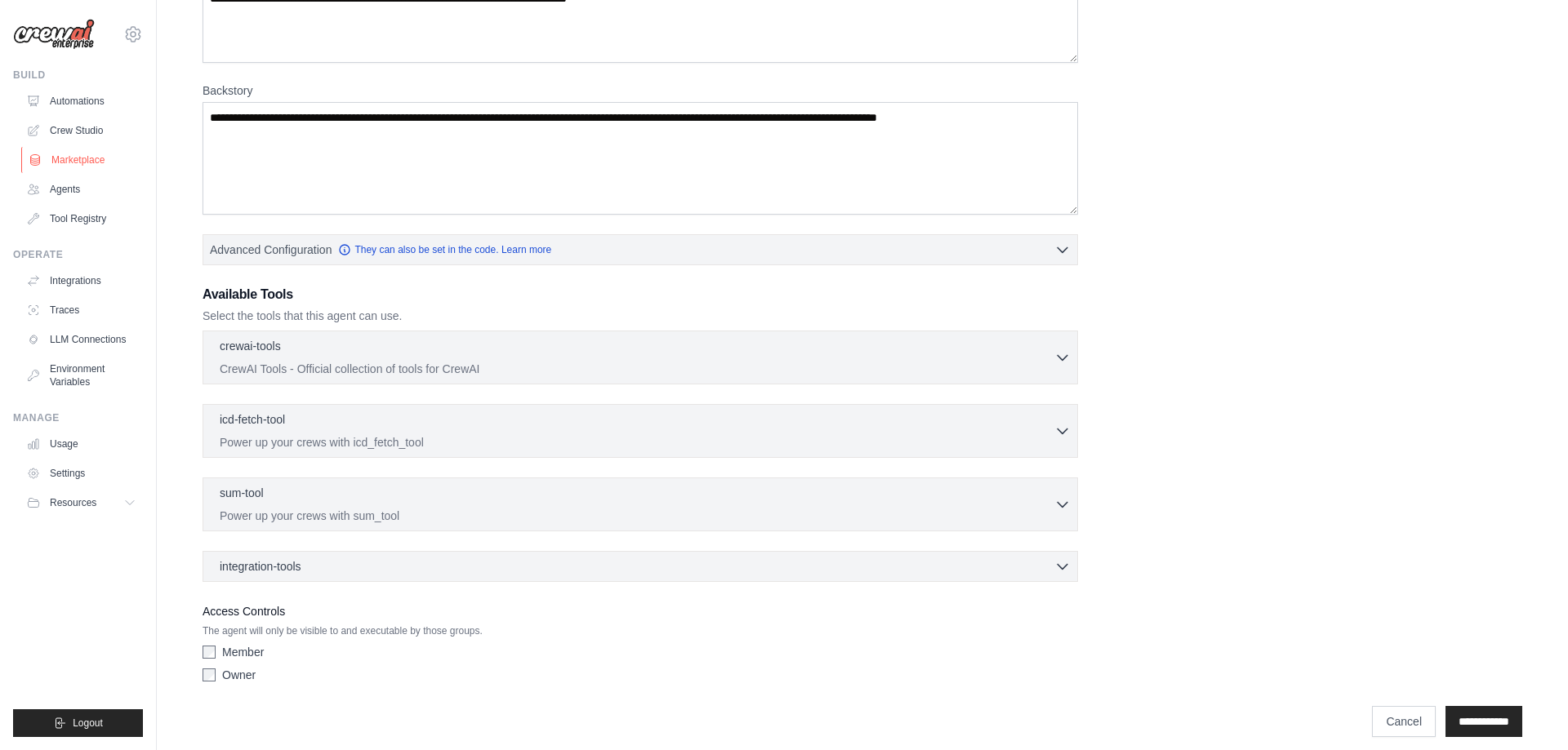
click at [50, 164] on link "Marketplace" at bounding box center [83, 160] width 124 height 26
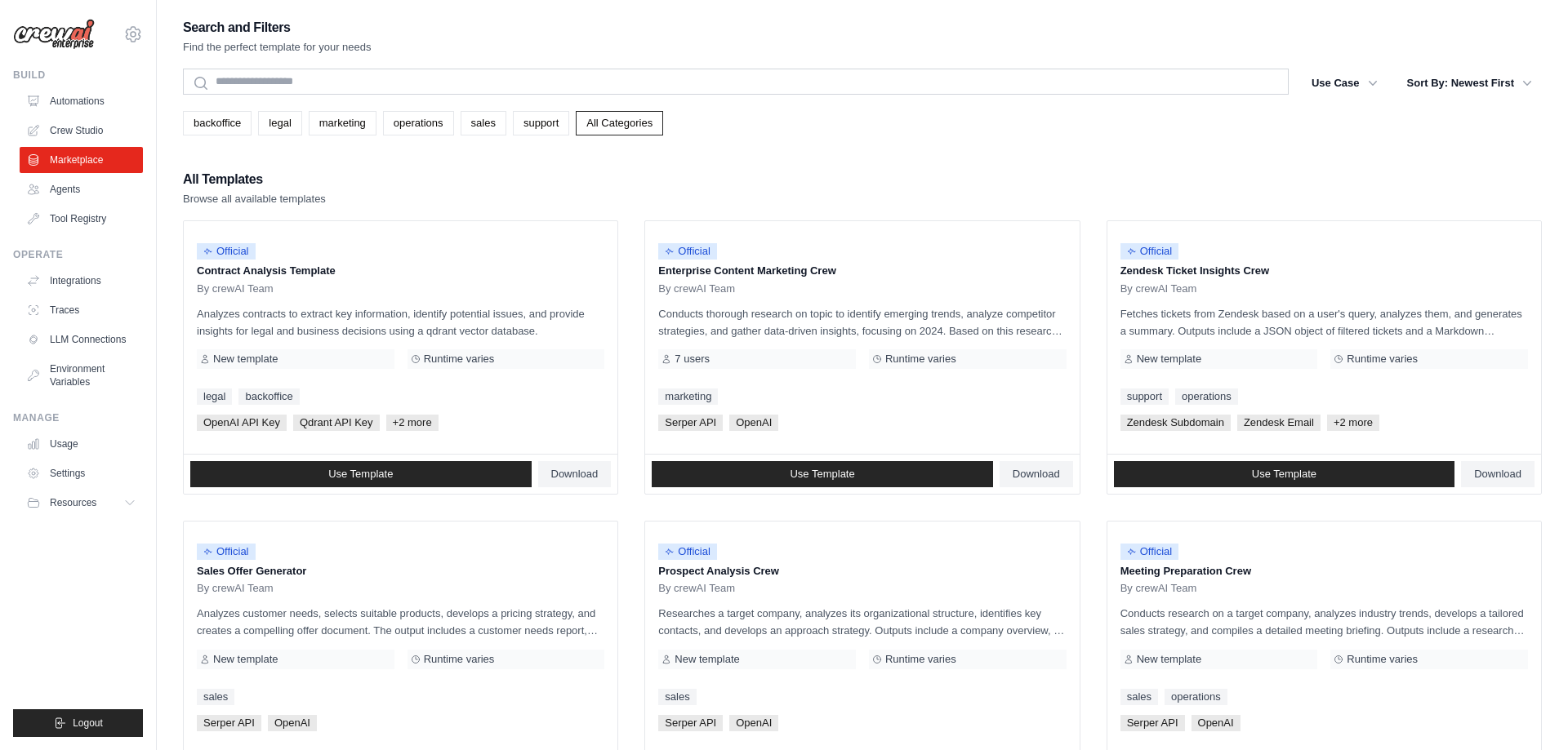
drag, startPoint x: 390, startPoint y: 401, endPoint x: 830, endPoint y: 180, distance: 492.4
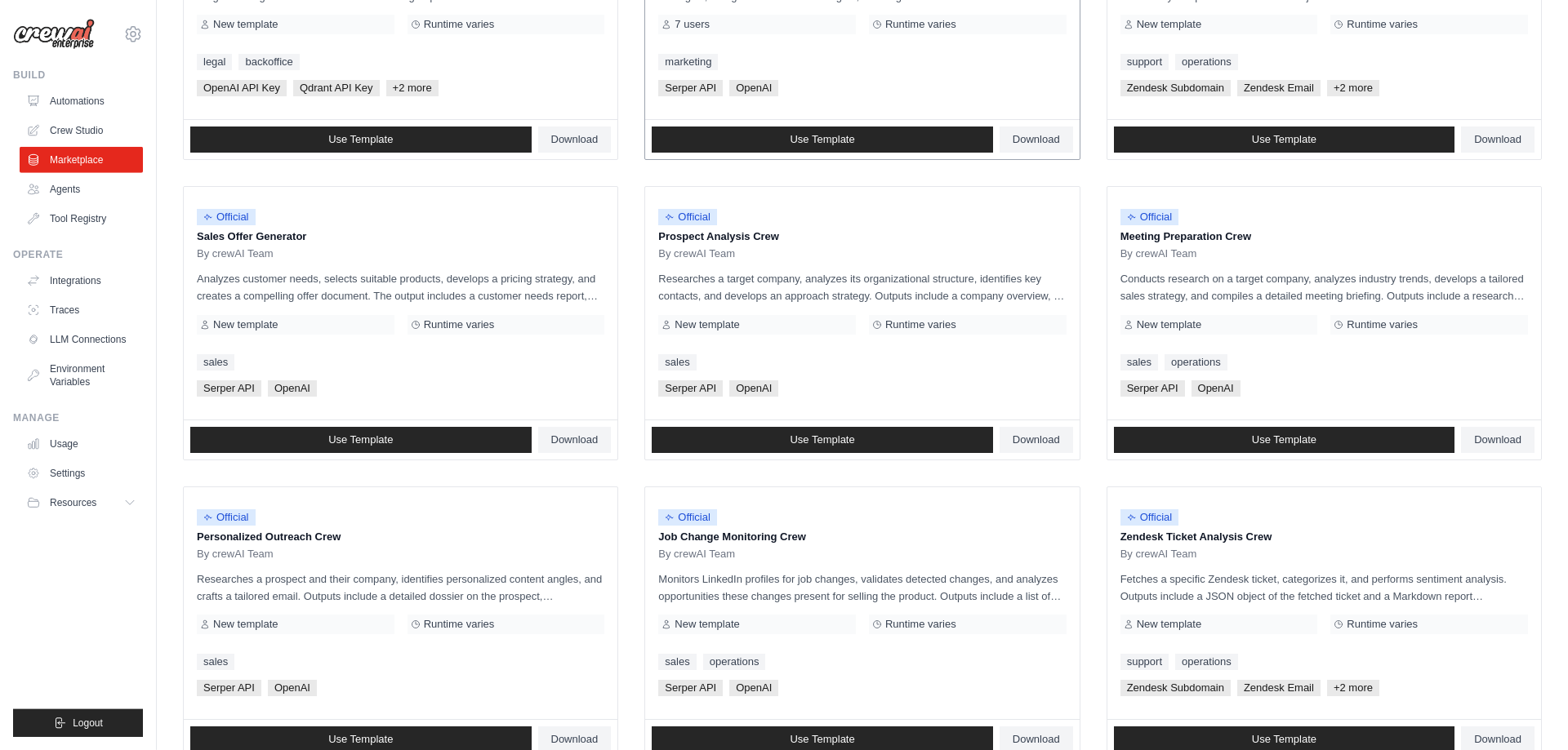
scroll to position [372, 0]
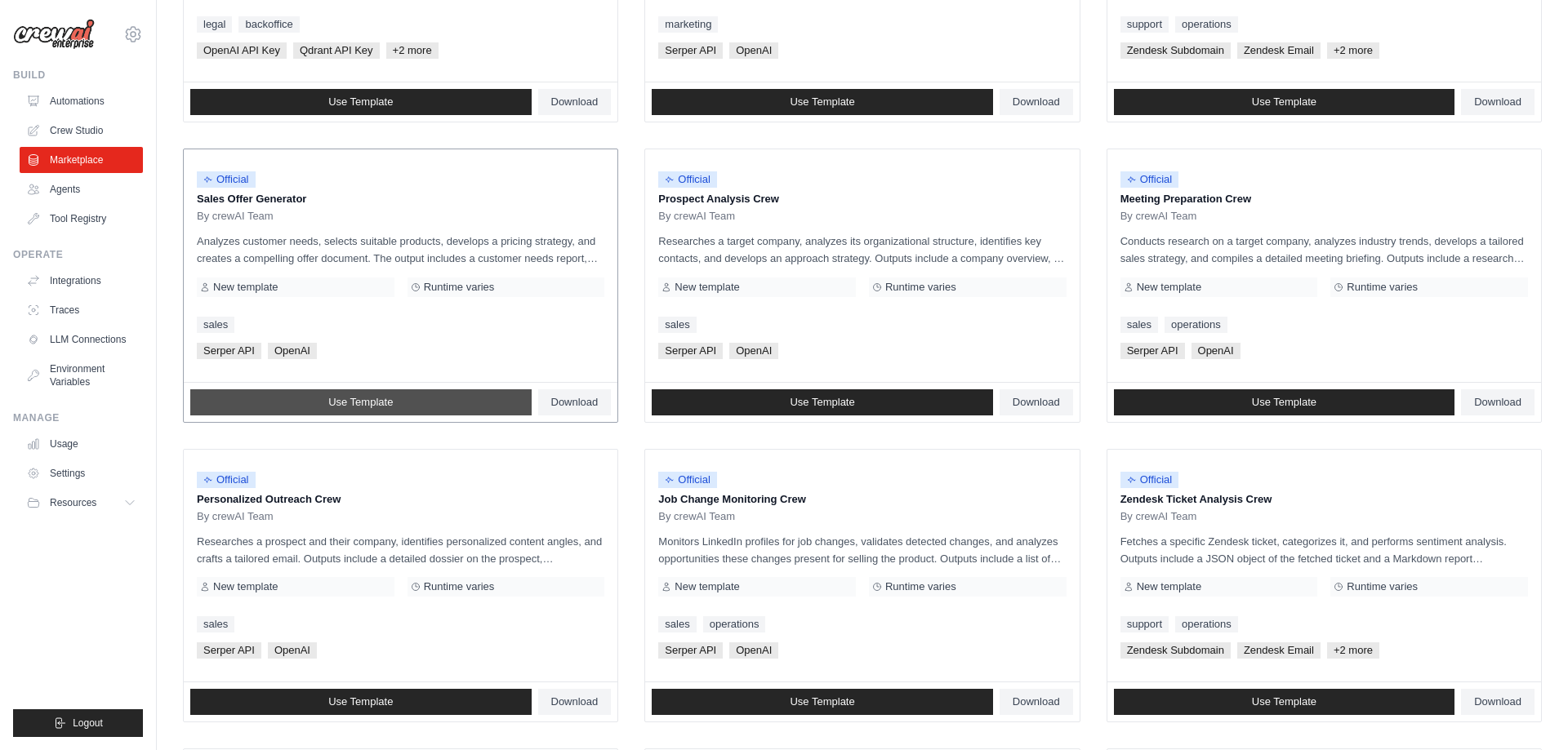
click at [386, 405] on span "Use Template" at bounding box center [361, 402] width 65 height 13
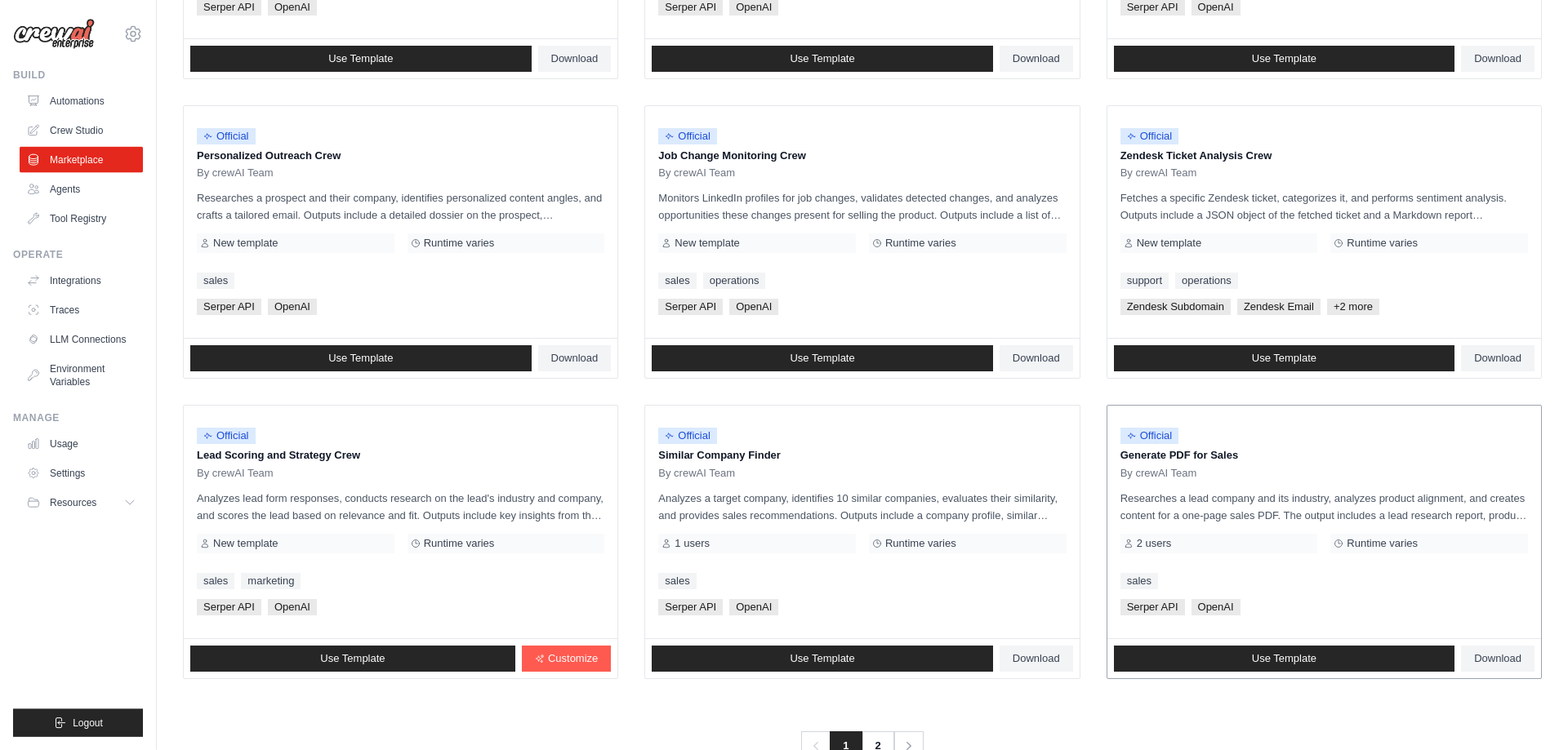
scroll to position [763, 0]
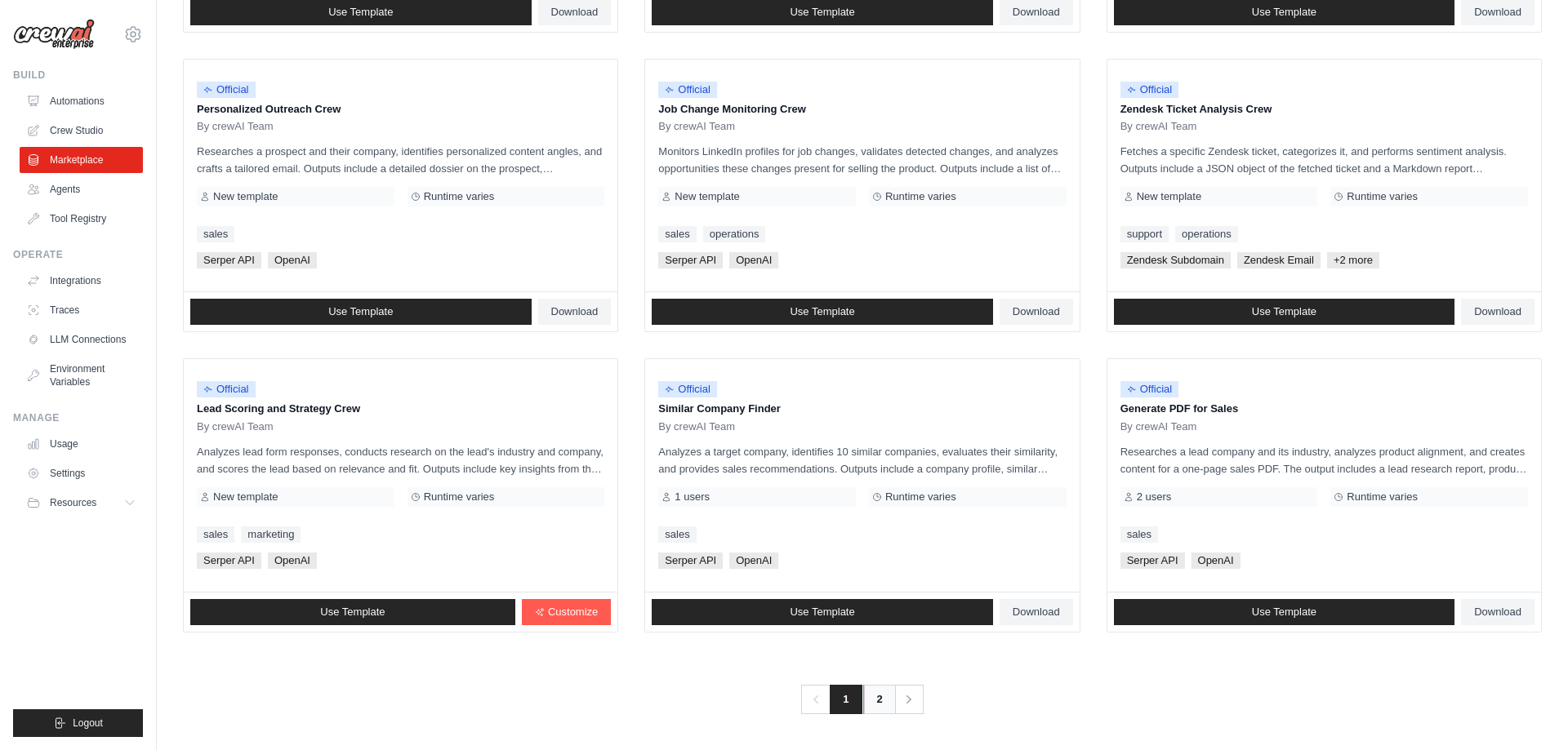
click at [874, 702] on link "2" at bounding box center [880, 700] width 32 height 29
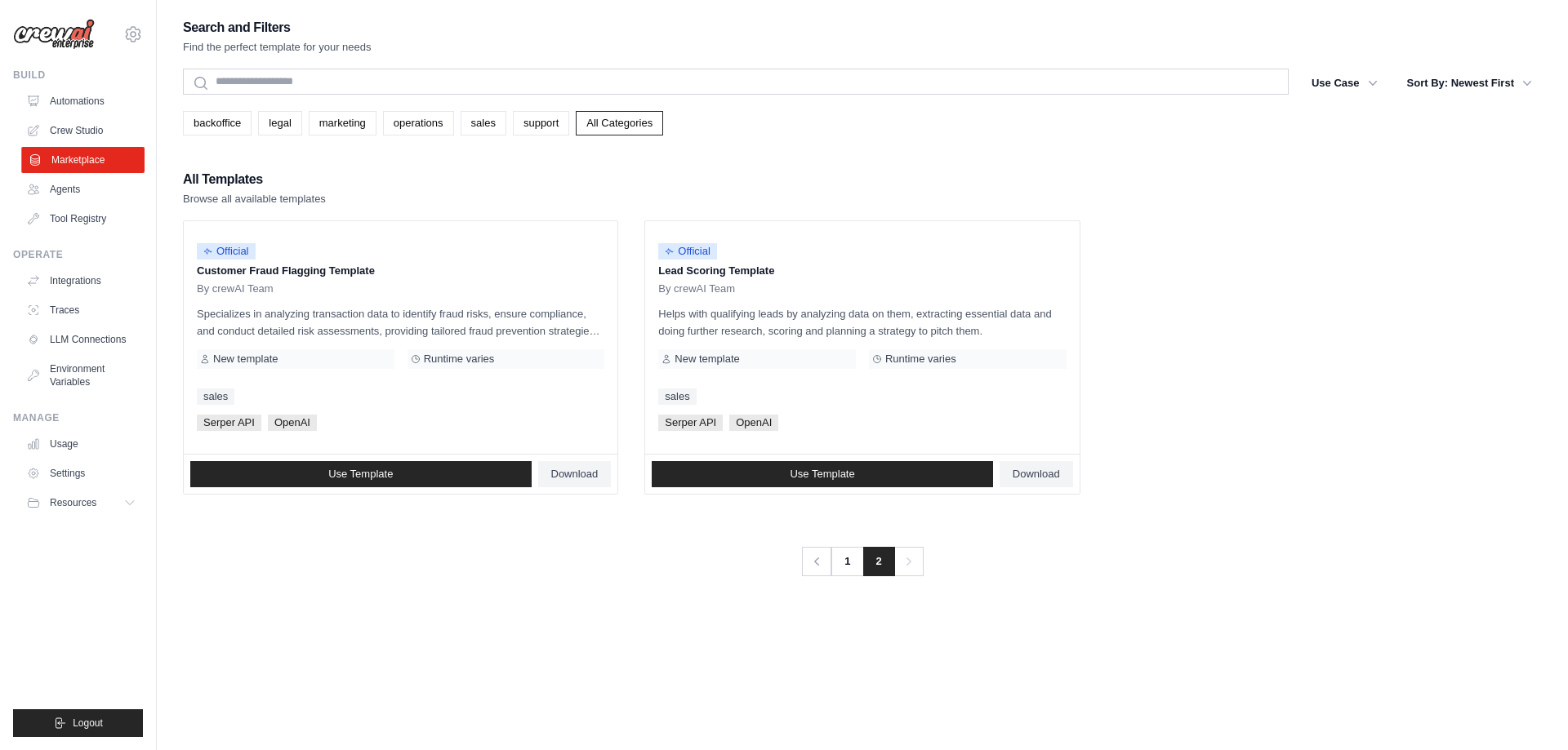
click at [95, 159] on link "Marketplace" at bounding box center [83, 160] width 124 height 26
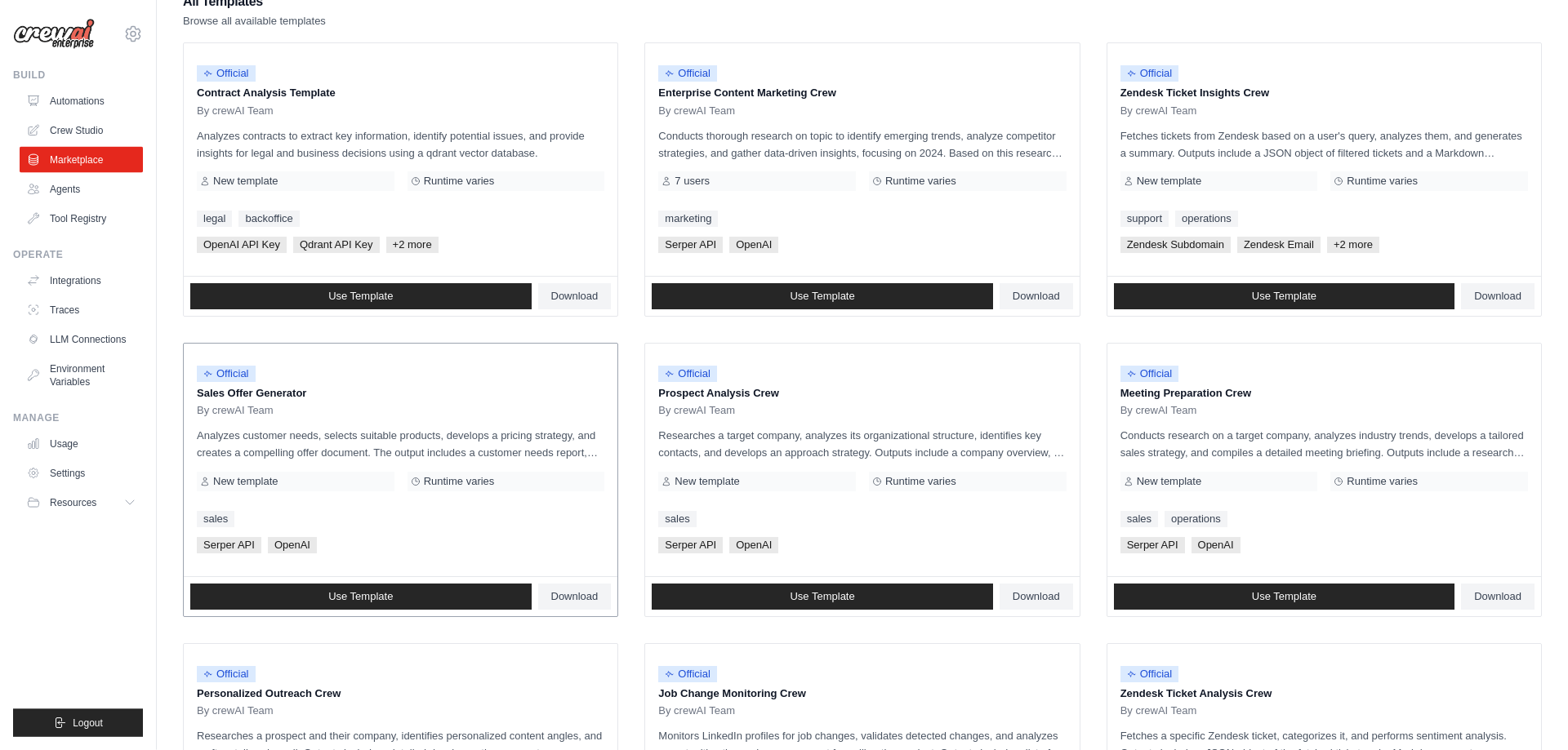
scroll to position [186, 0]
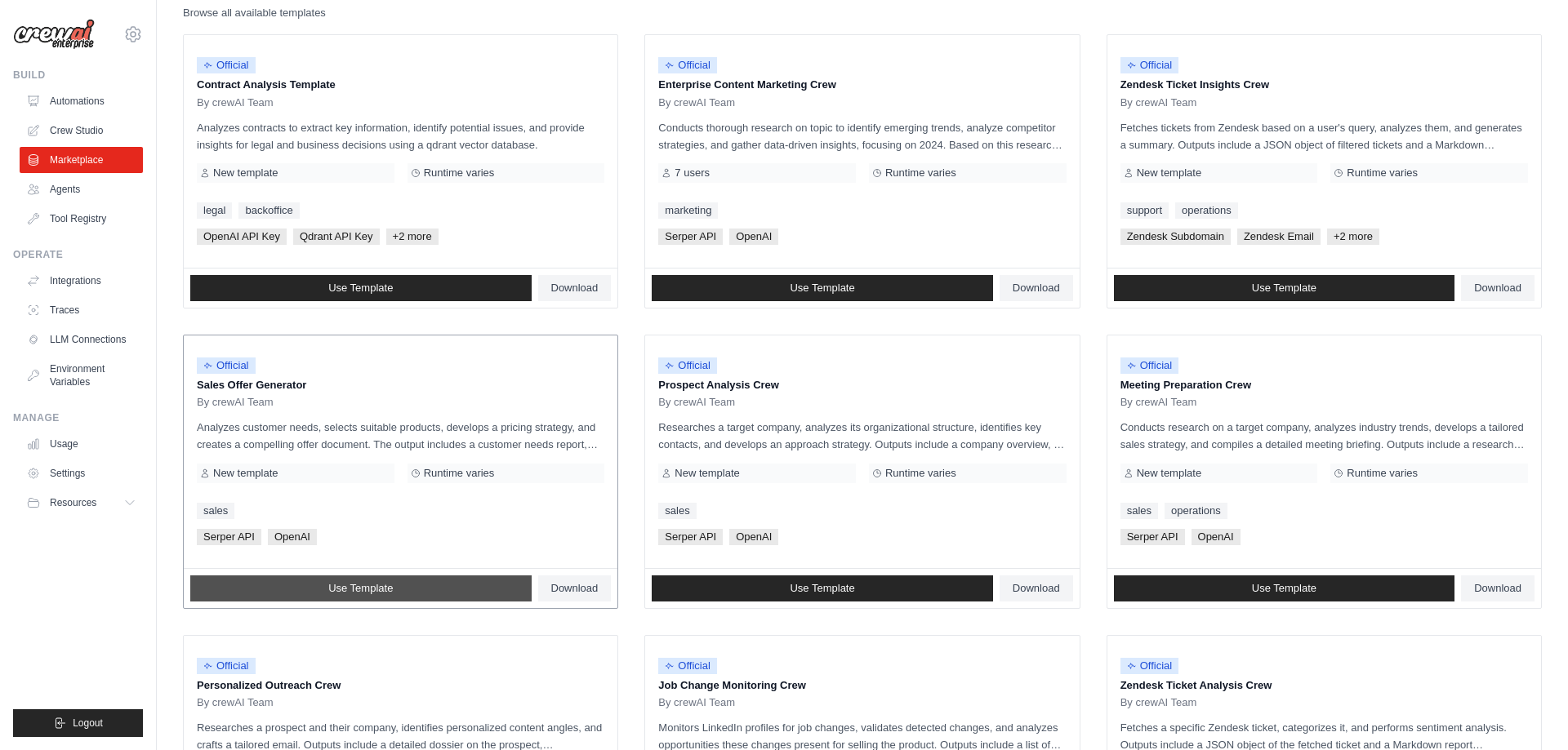
click at [414, 581] on link "Use Template" at bounding box center [361, 589] width 341 height 26
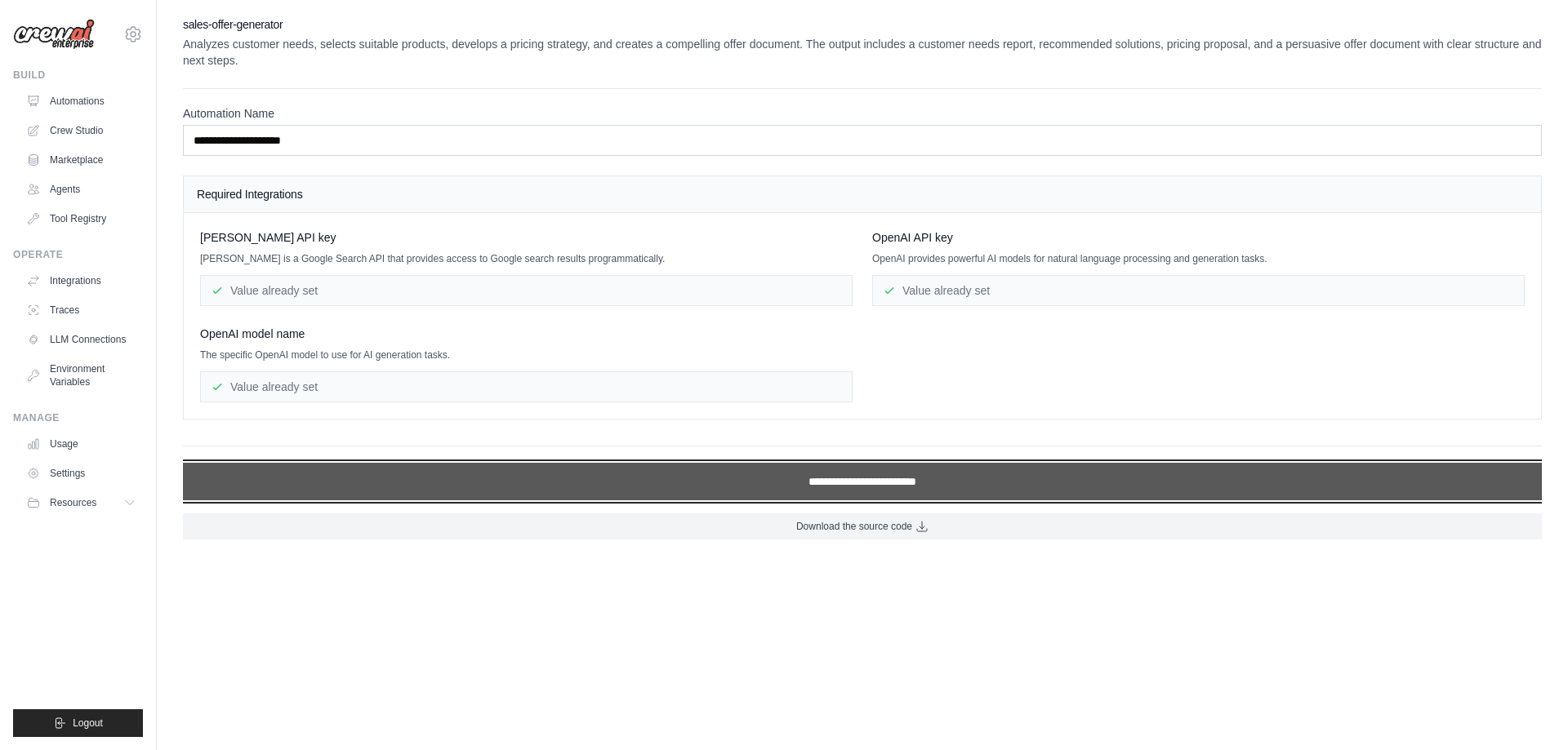
drag, startPoint x: 856, startPoint y: 485, endPoint x: 858, endPoint y: 475, distance: 10.2
click at [858, 475] on input "**********" at bounding box center [862, 482] width 1359 height 38
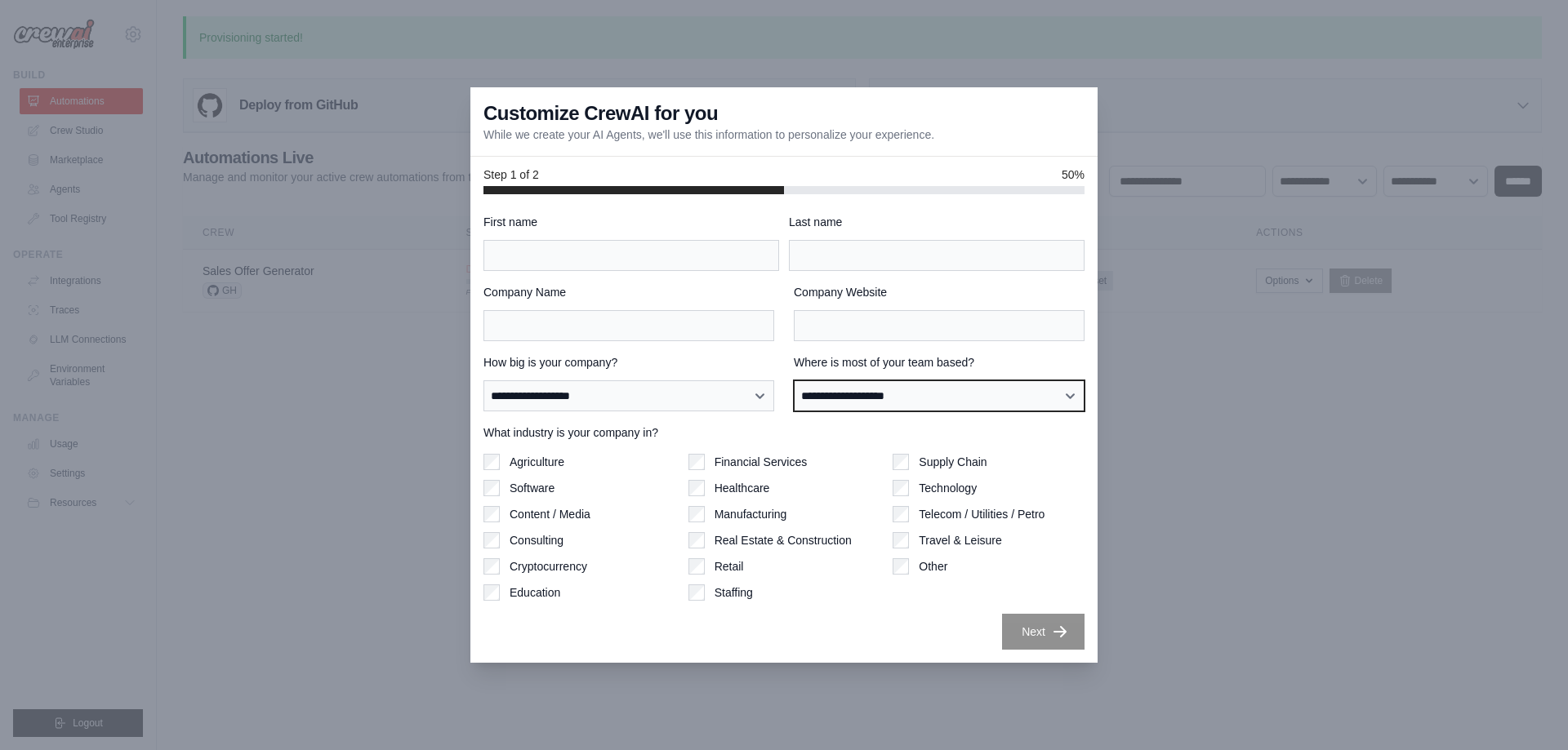
click at [794, 381] on select "**********" at bounding box center [939, 396] width 291 height 31
click at [929, 397] on select "**********" at bounding box center [939, 396] width 291 height 31
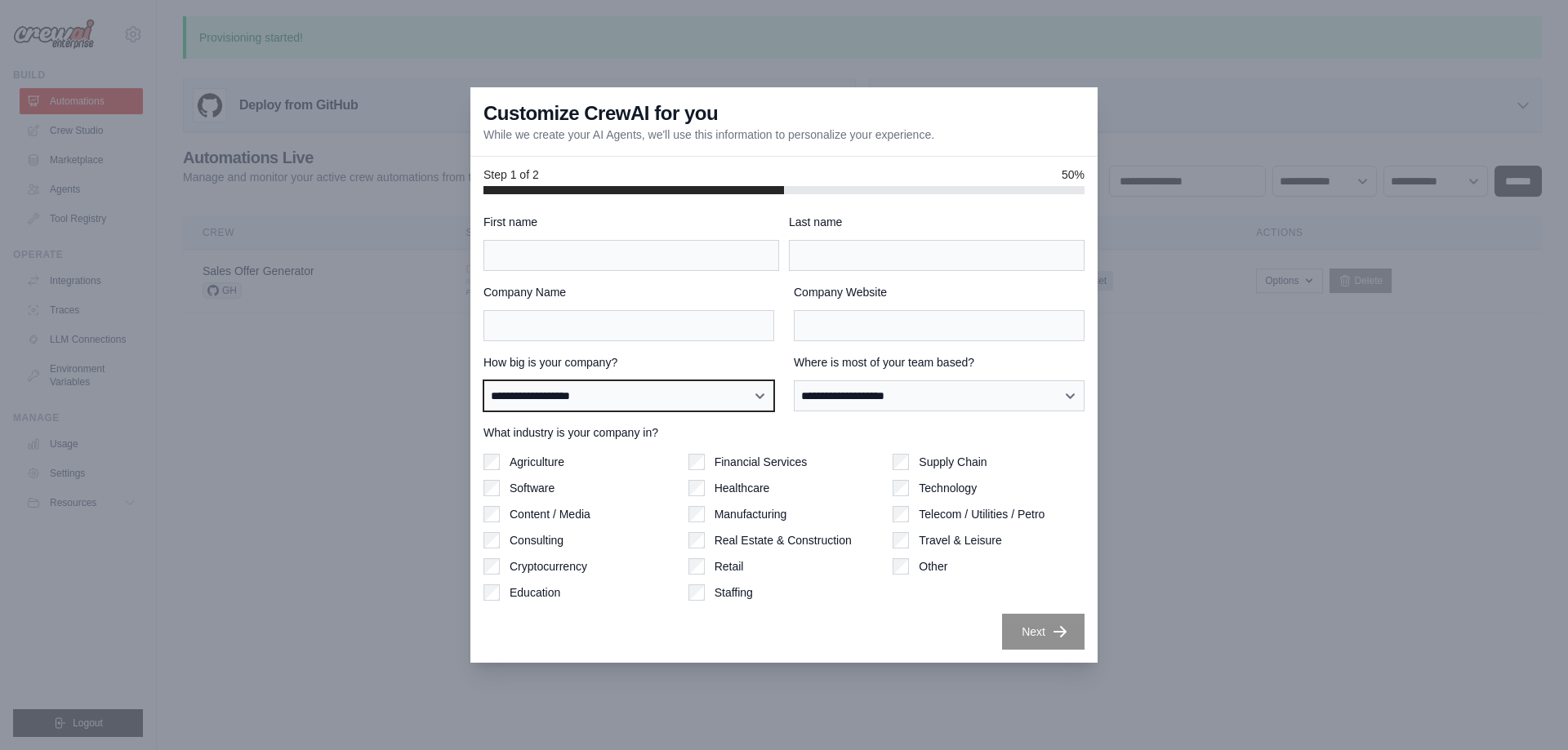
click at [484, 381] on select "**********" at bounding box center [629, 396] width 291 height 31
click at [637, 392] on select "**********" at bounding box center [629, 396] width 291 height 31
click at [359, 297] on div at bounding box center [784, 375] width 1568 height 750
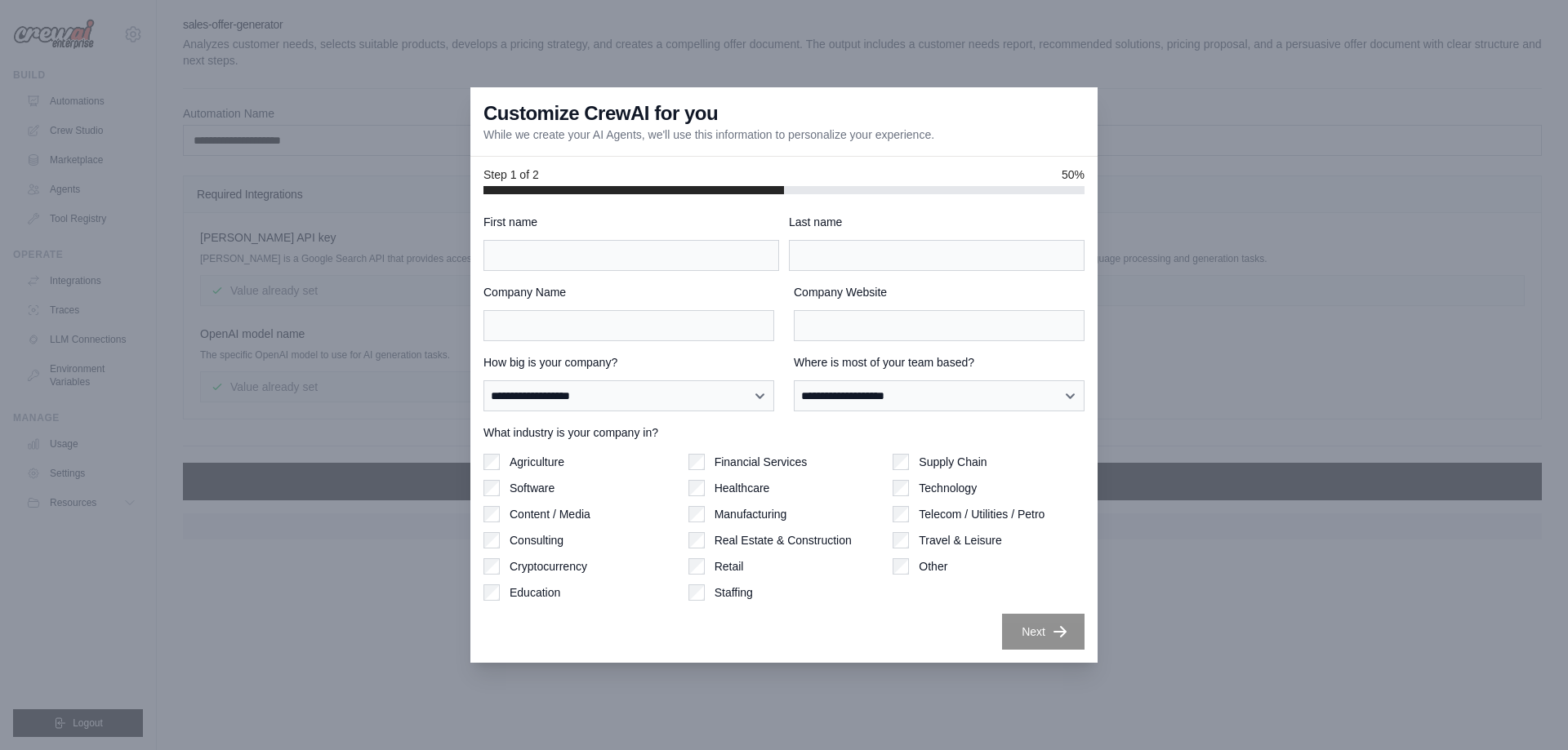
click at [1081, 142] on div "Customize CrewAI for you While we create your AI Agents, we'll use this informa…" at bounding box center [784, 121] width 627 height 69
click at [630, 67] on div at bounding box center [784, 375] width 1568 height 750
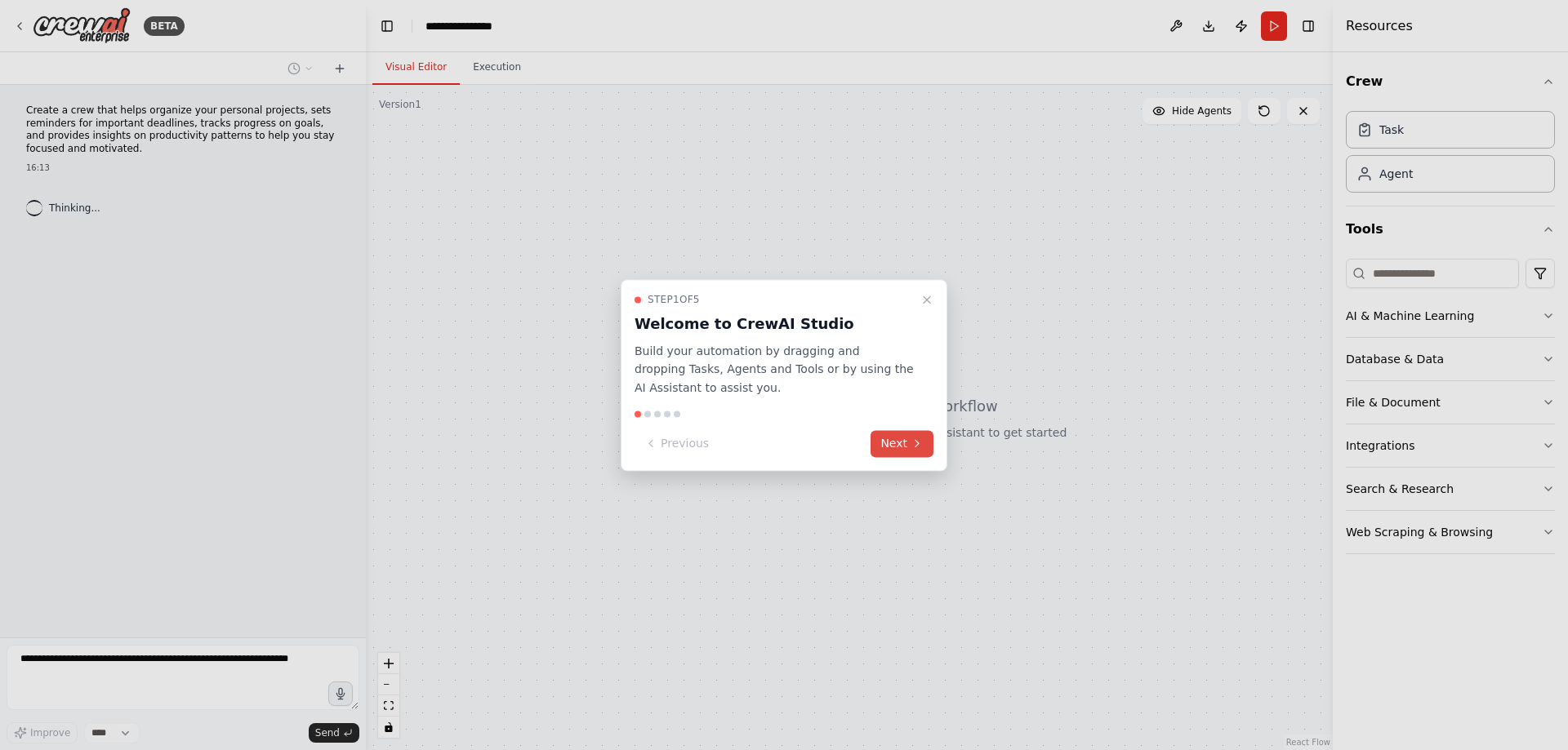
click at [911, 445] on icon at bounding box center [917, 444] width 13 height 13
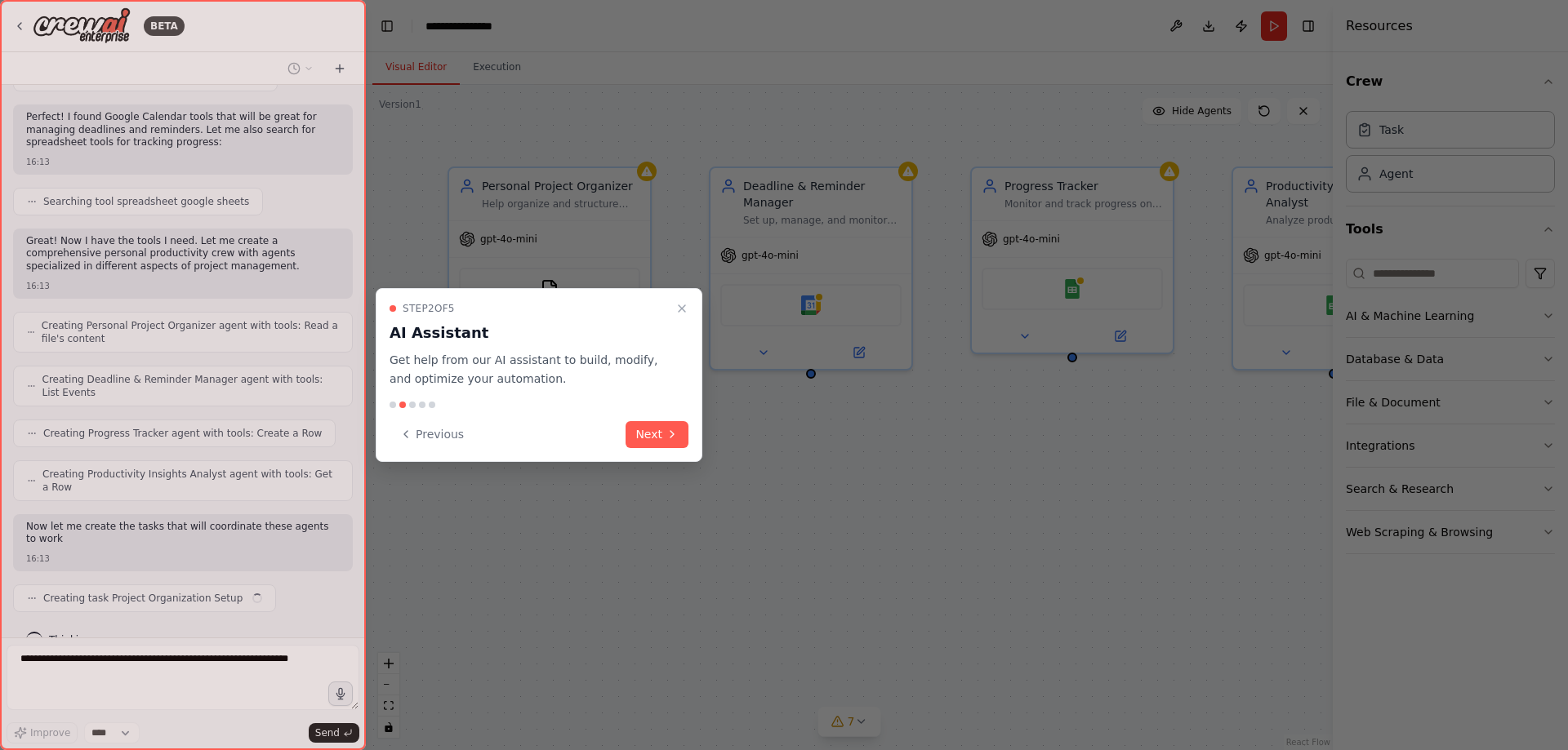
scroll to position [462, 0]
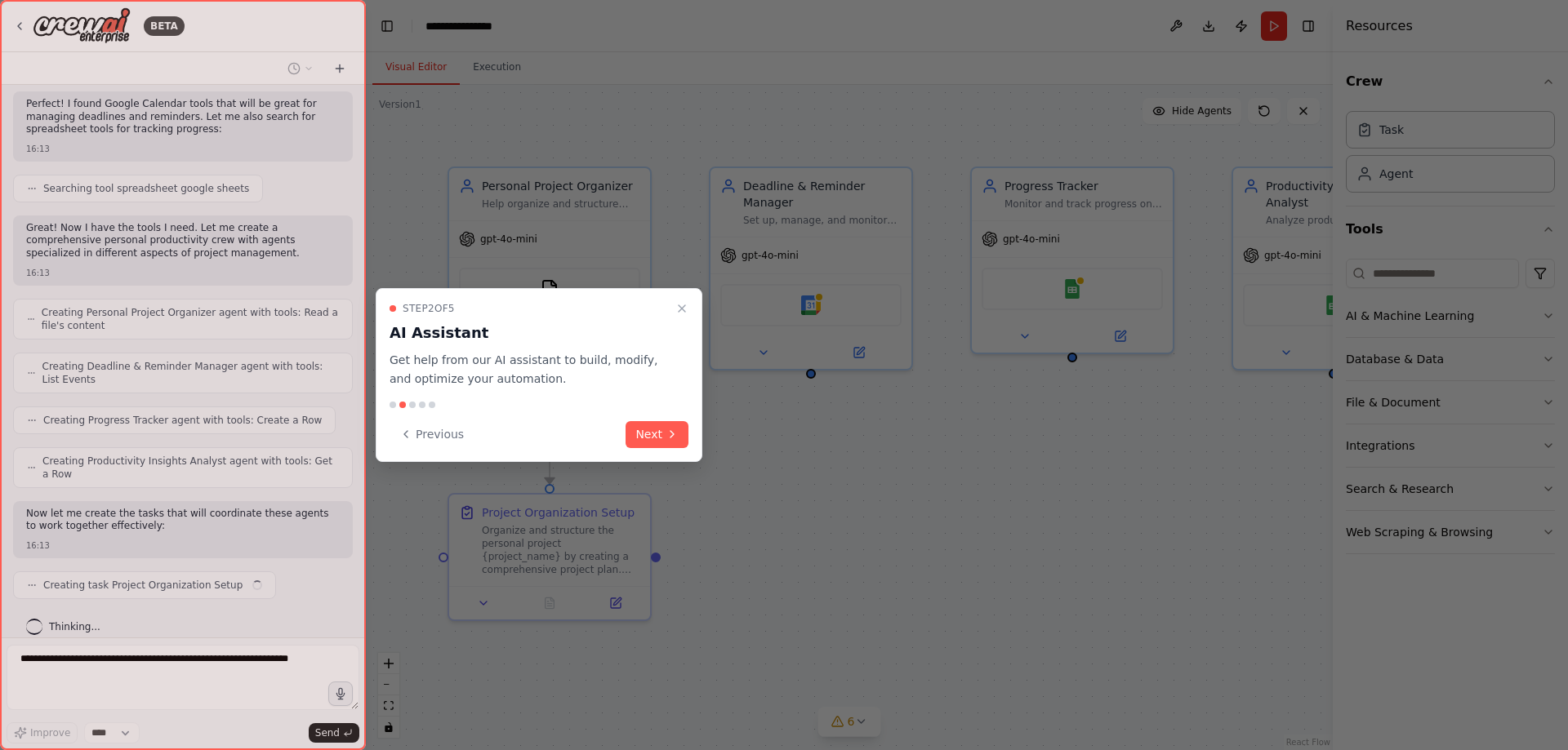
click at [952, 604] on div at bounding box center [784, 375] width 1568 height 750
click at [634, 430] on button "Next" at bounding box center [657, 435] width 63 height 27
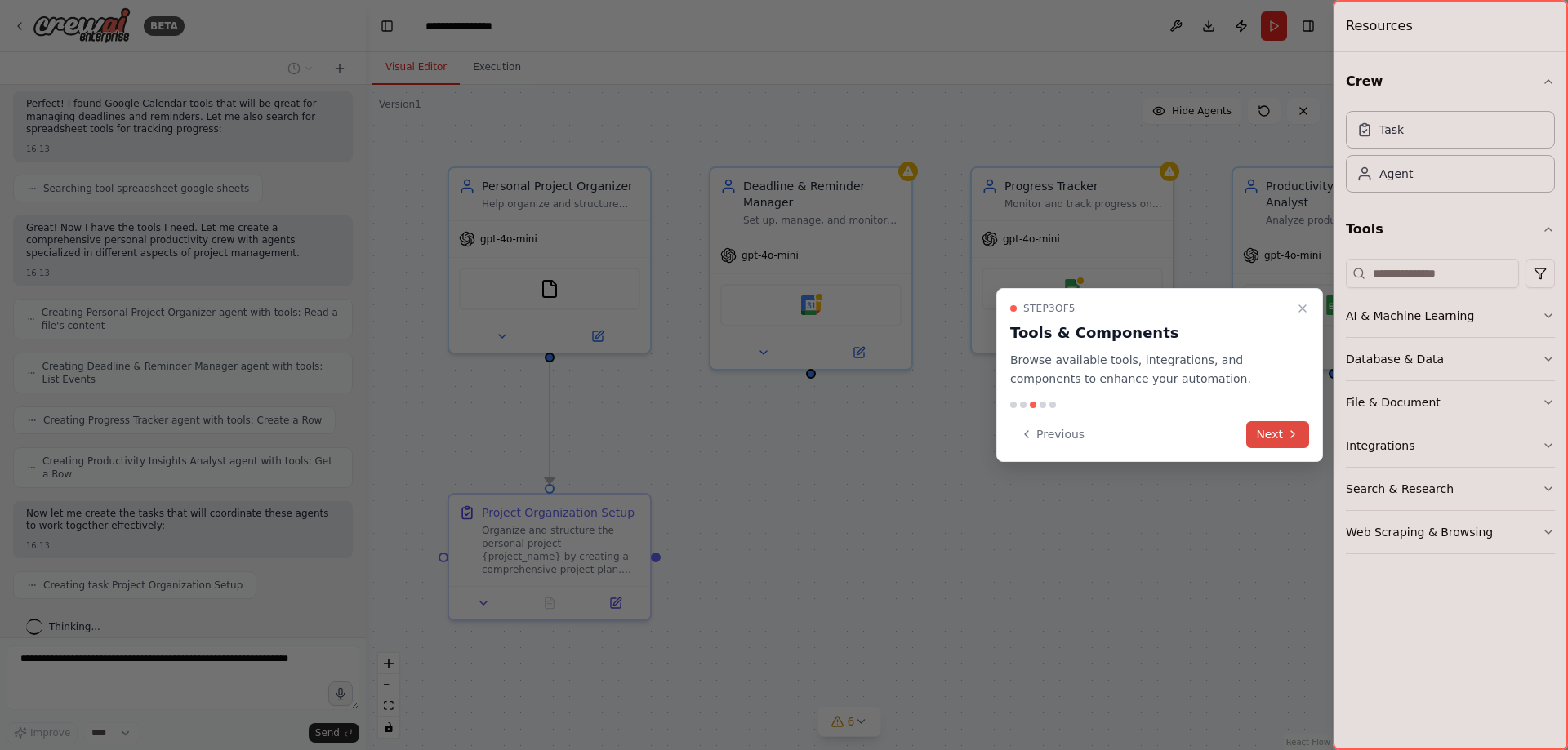
click at [1278, 431] on button "Next" at bounding box center [1278, 435] width 63 height 27
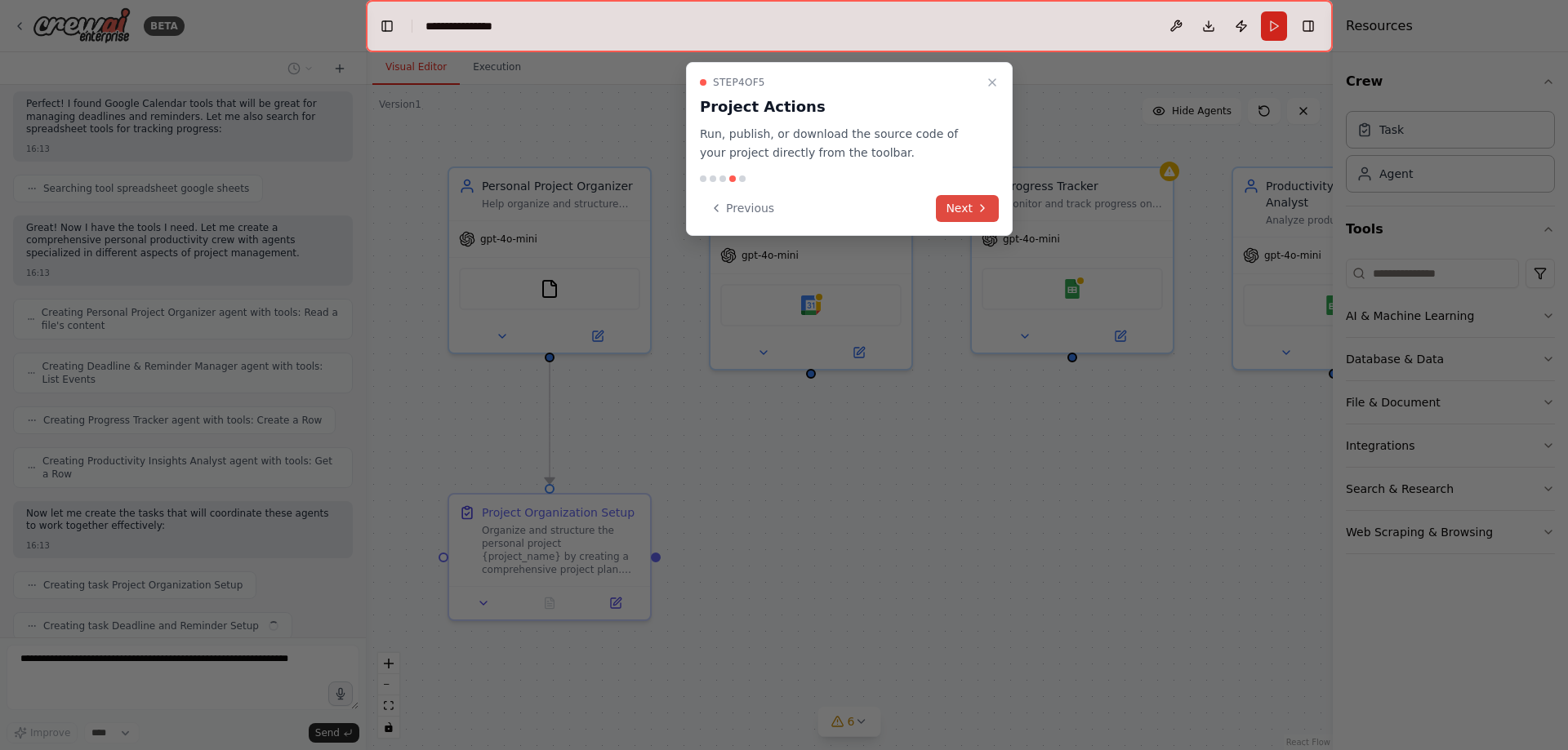
scroll to position [503, 0]
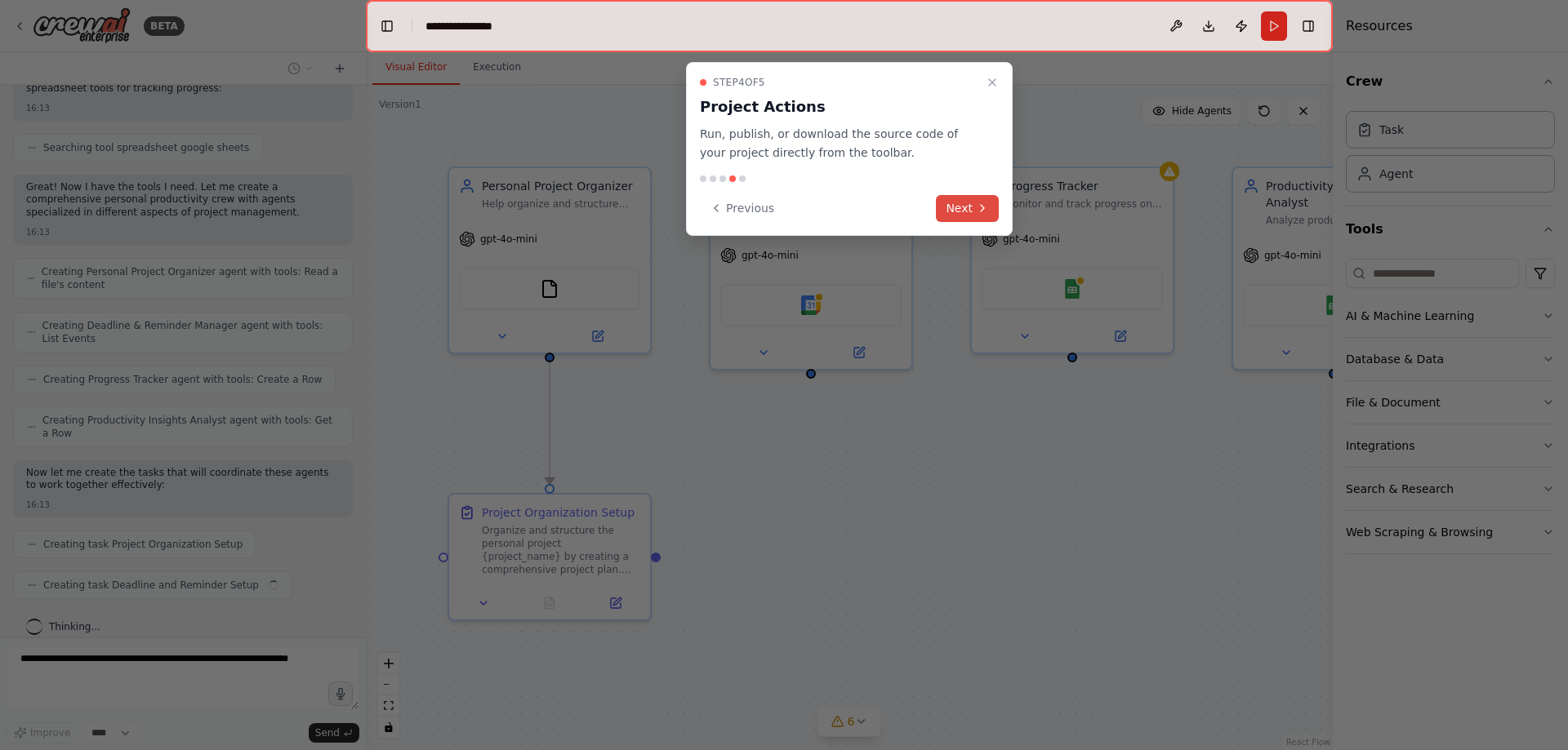
click at [946, 215] on button "Next" at bounding box center [968, 209] width 63 height 27
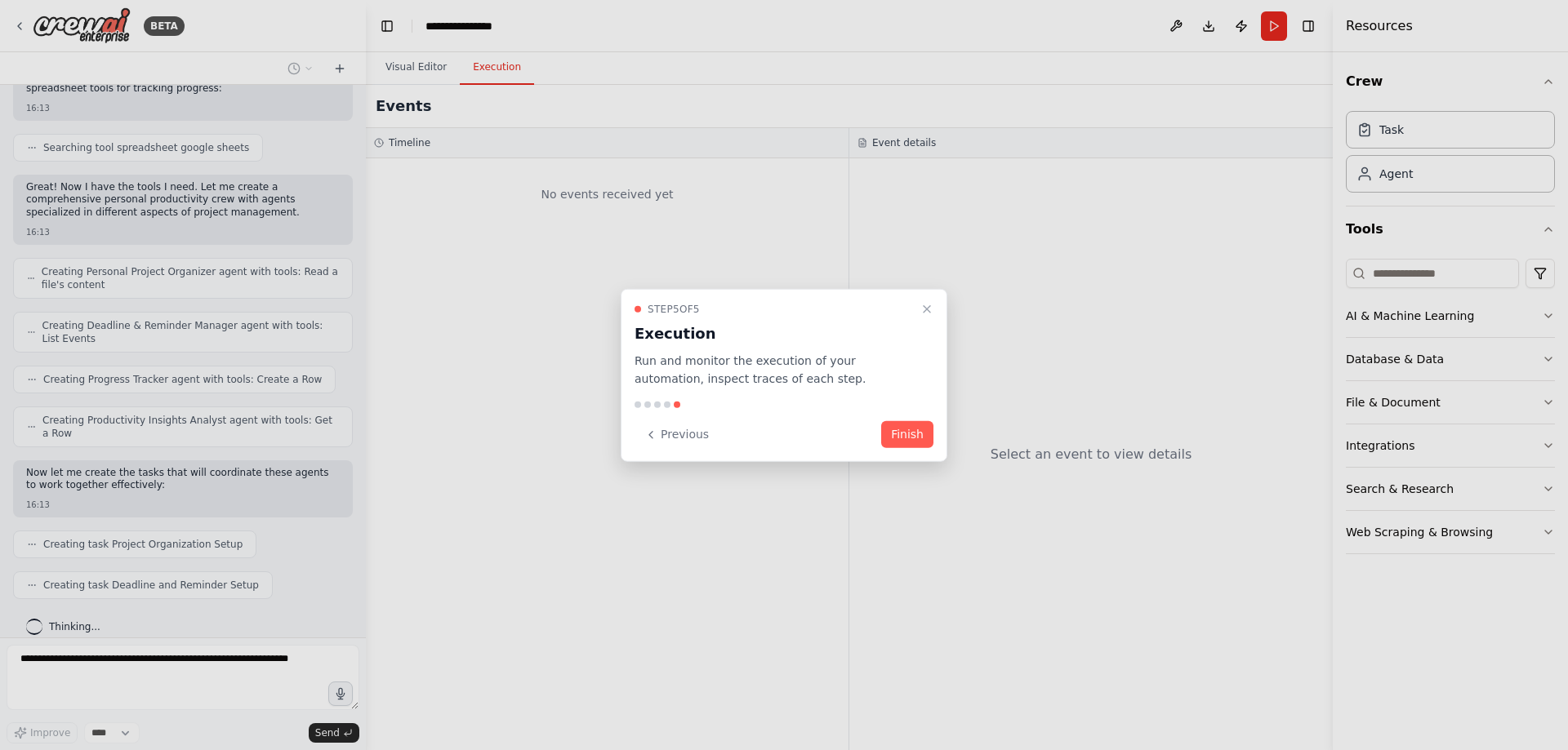
scroll to position [543, 0]
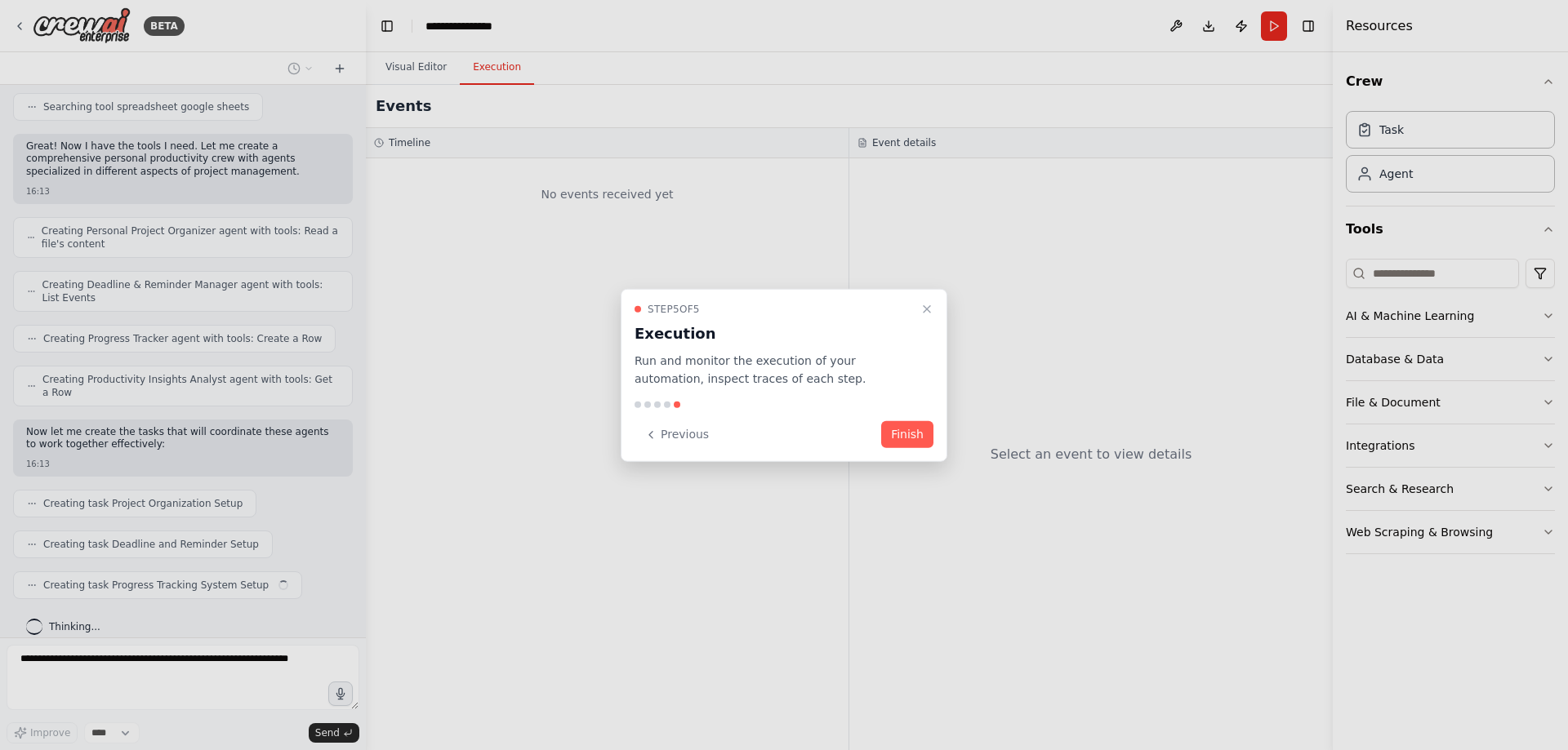
click at [12, 25] on div at bounding box center [784, 375] width 1568 height 750
click at [21, 23] on div at bounding box center [784, 375] width 1568 height 750
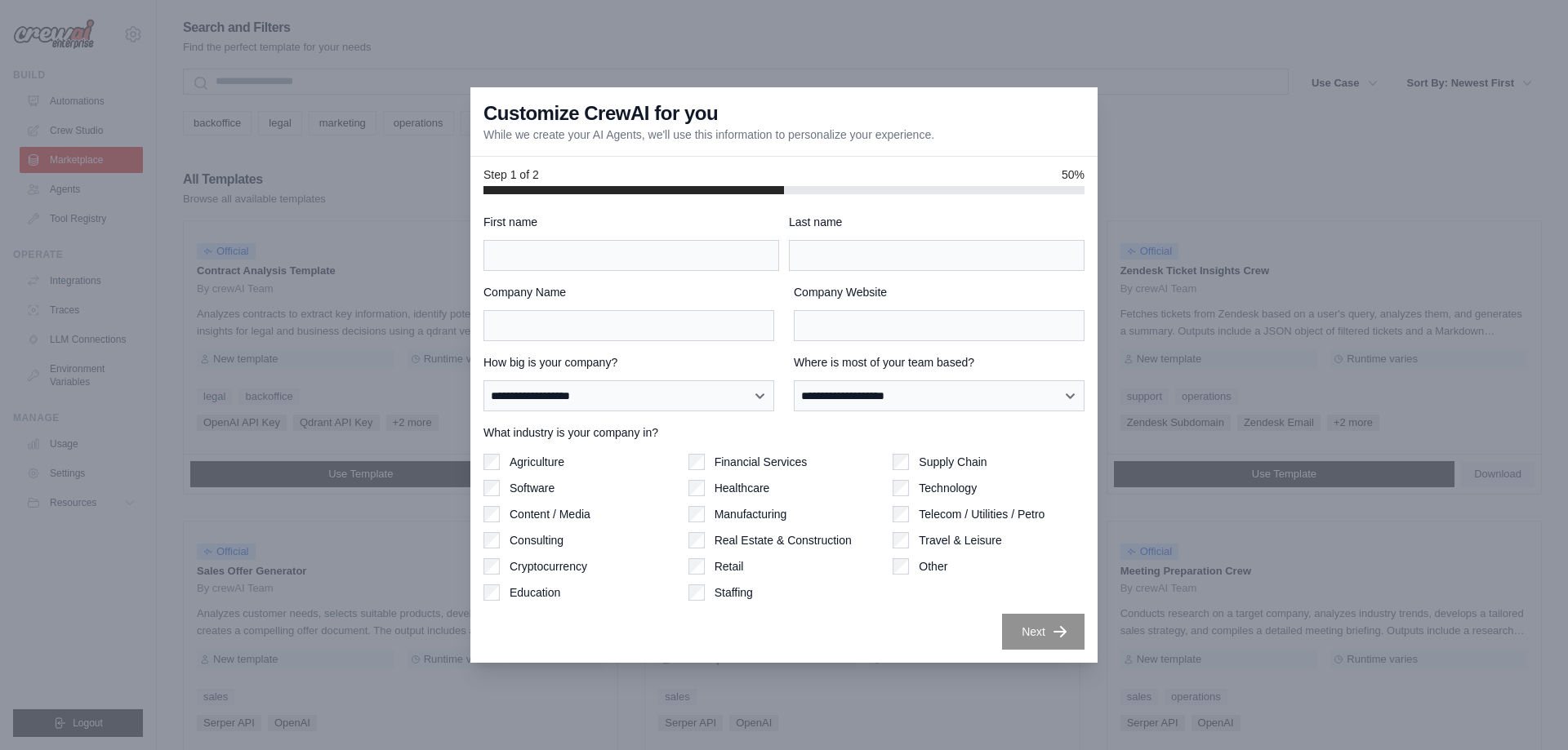
scroll to position [186, 0]
